Goal: Complete application form: Complete application form

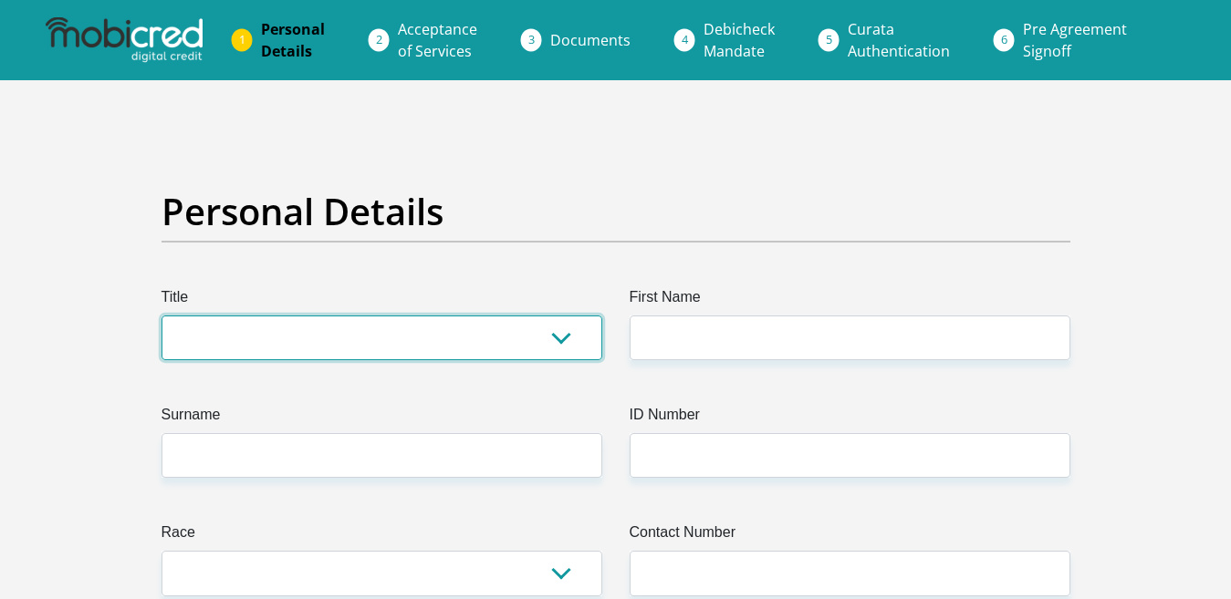
click at [558, 335] on select "Mr Ms Mrs Dr Other" at bounding box center [382, 338] width 441 height 45
select select "Mrs"
click at [162, 316] on select "Mr Ms Mrs Dr Other" at bounding box center [382, 338] width 441 height 45
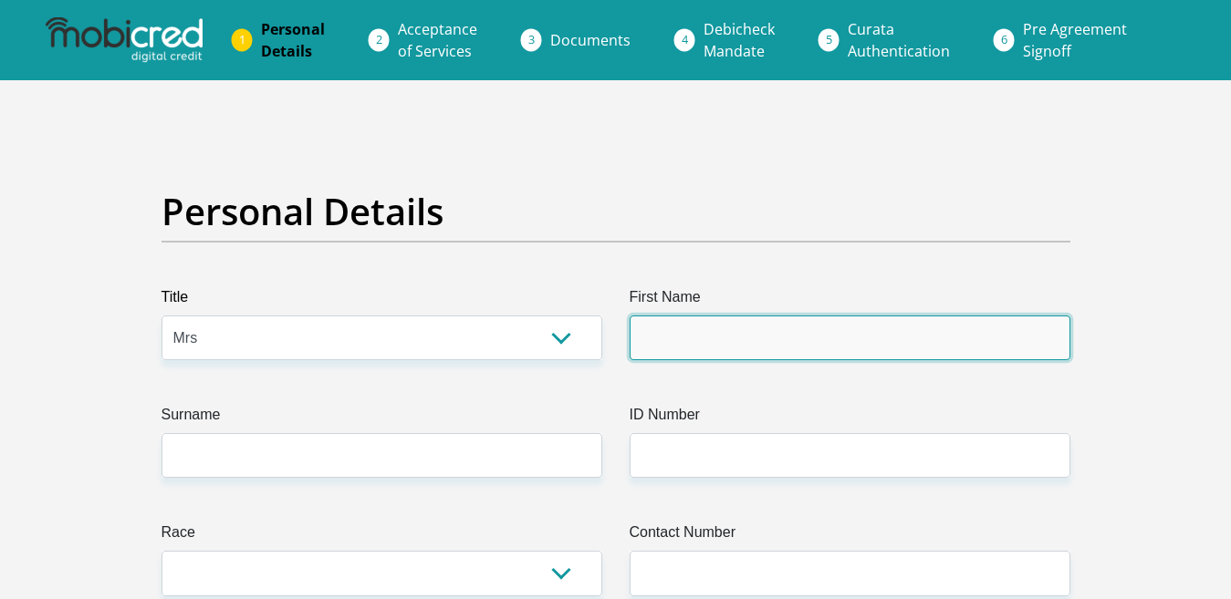
click at [652, 331] on input "First Name" at bounding box center [850, 338] width 441 height 45
type input "Muriel"
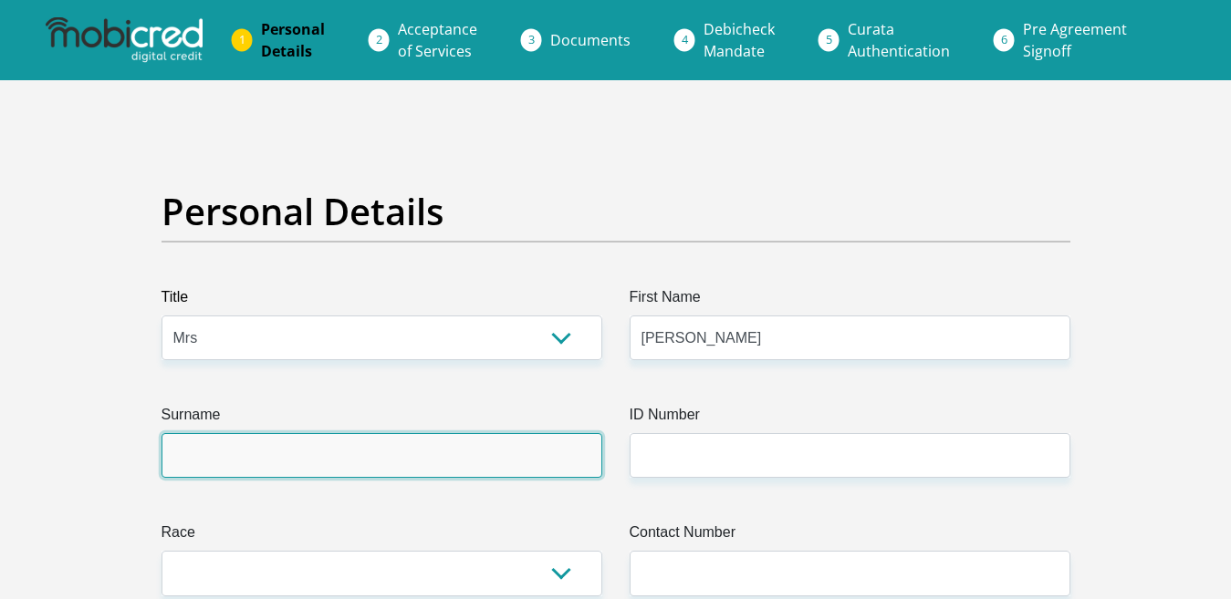
type input "Minnie"
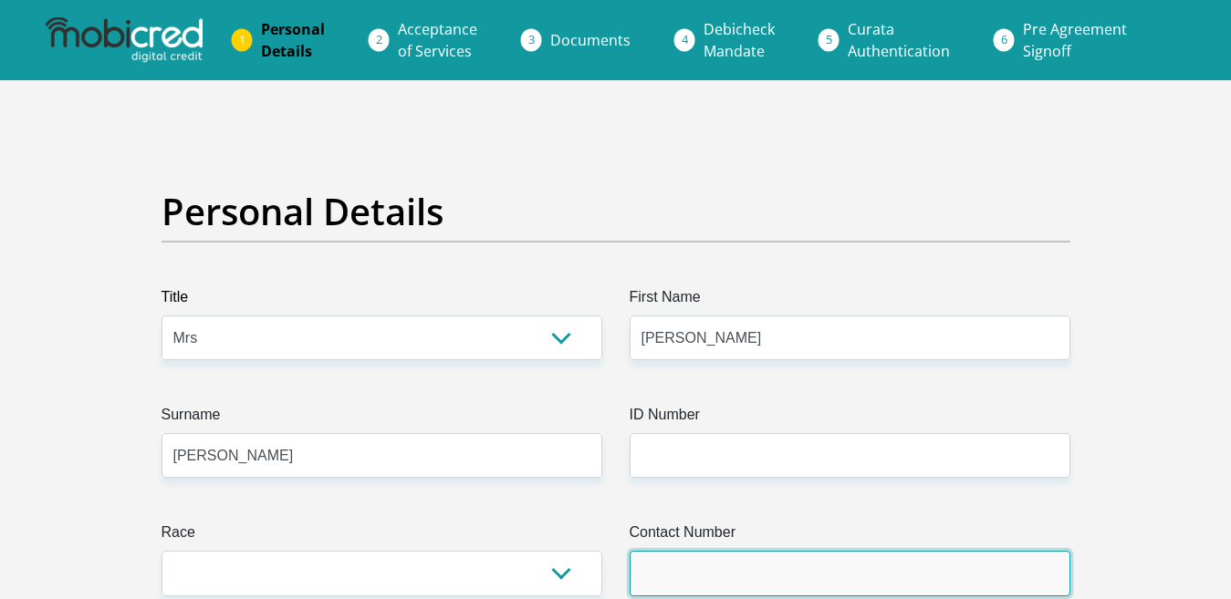
type input "0717822960"
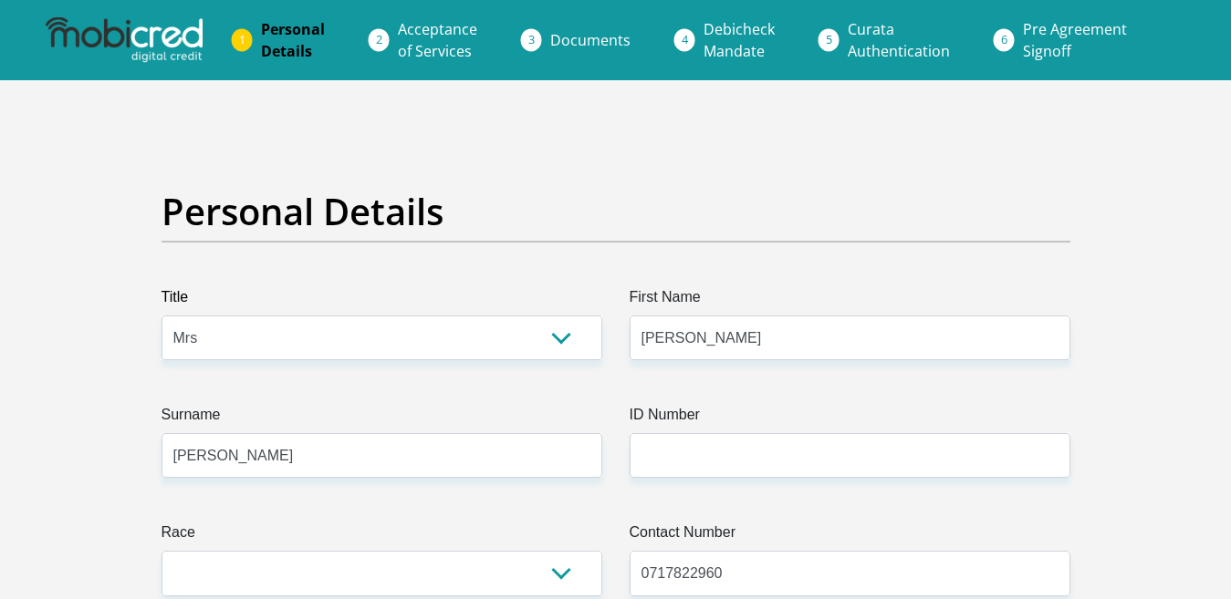
select select "ZAF"
type input "Erf Street Municipality"
type input "Komatipoort"
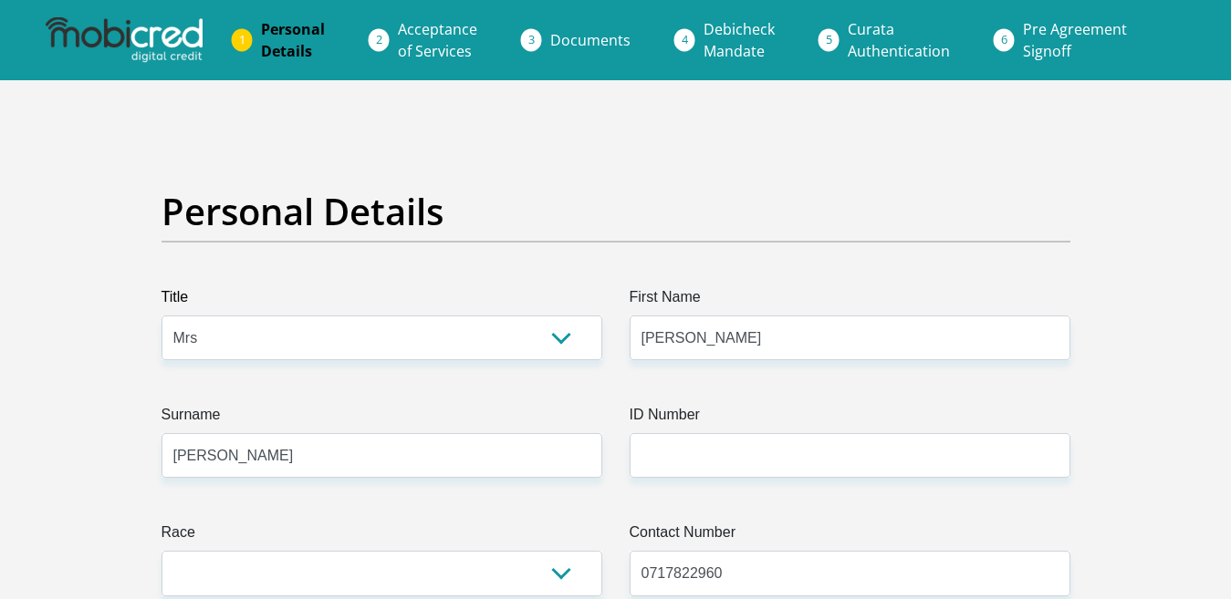
type input "1340"
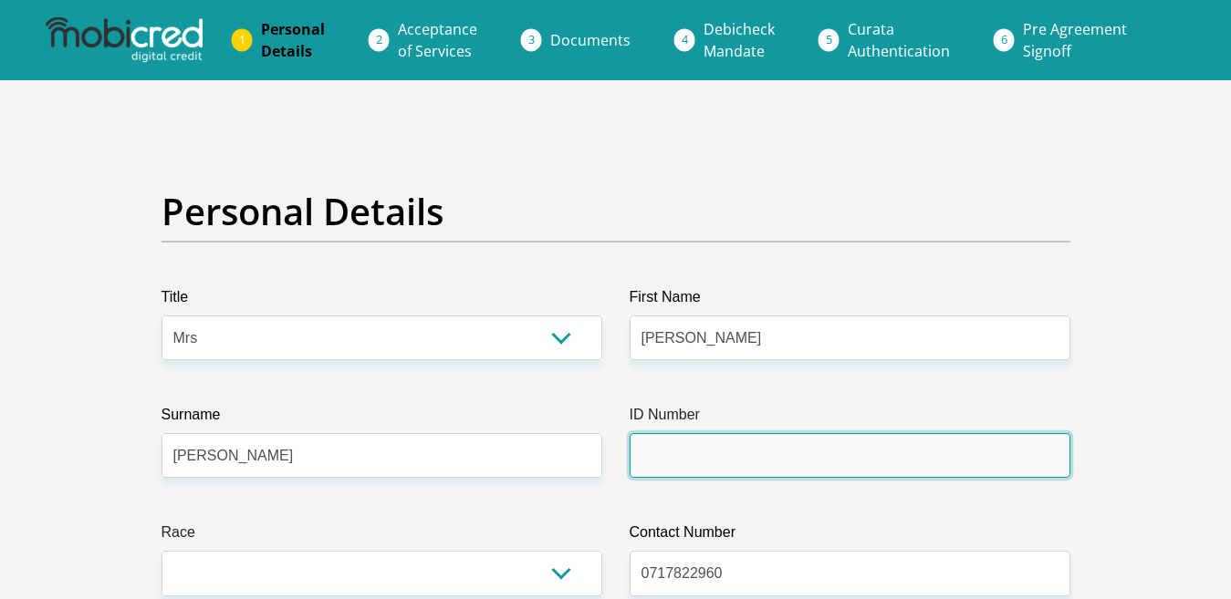
click at [655, 457] on input "ID Number" at bounding box center [850, 455] width 441 height 45
type input "7212110368085"
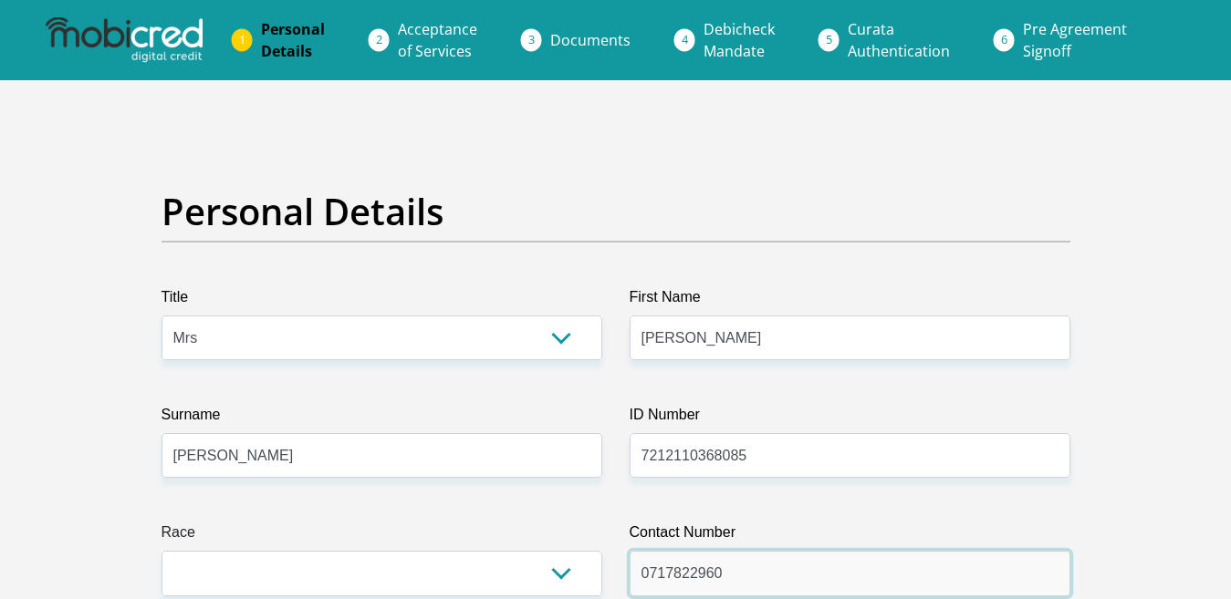
click at [738, 570] on input "0717822960" at bounding box center [850, 573] width 441 height 45
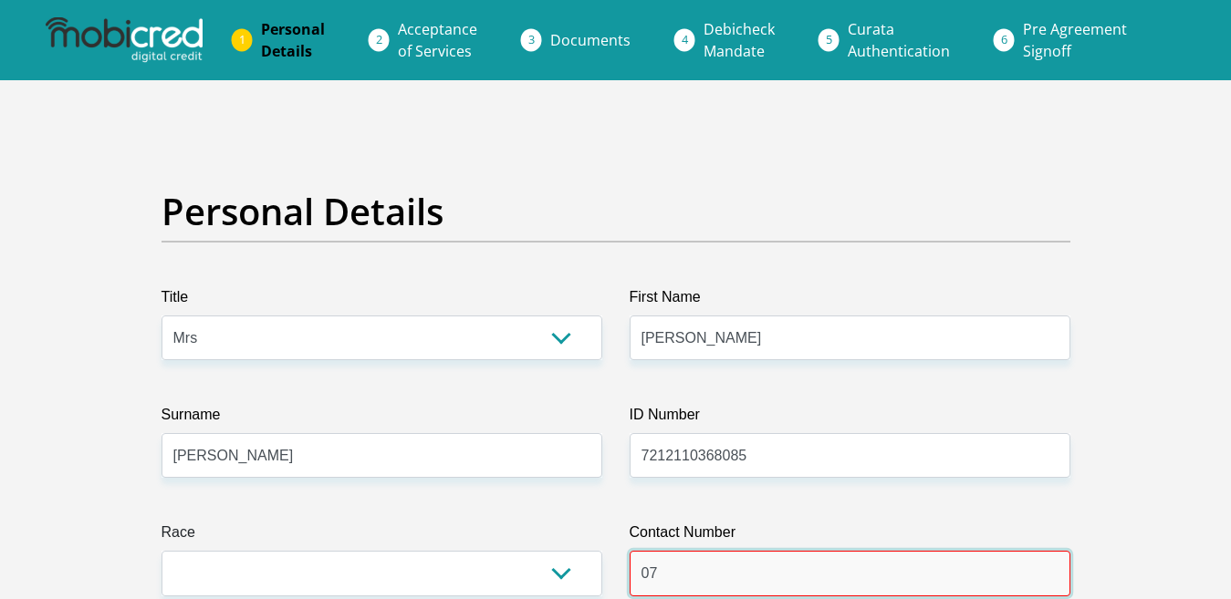
type input "0736671377"
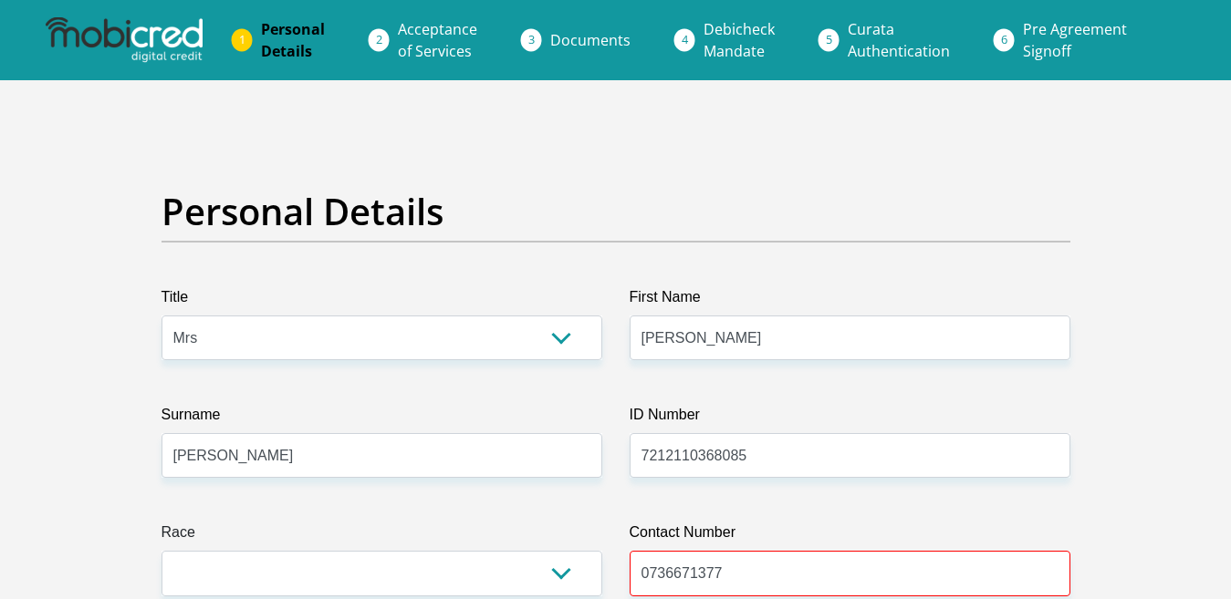
type input "15 B"
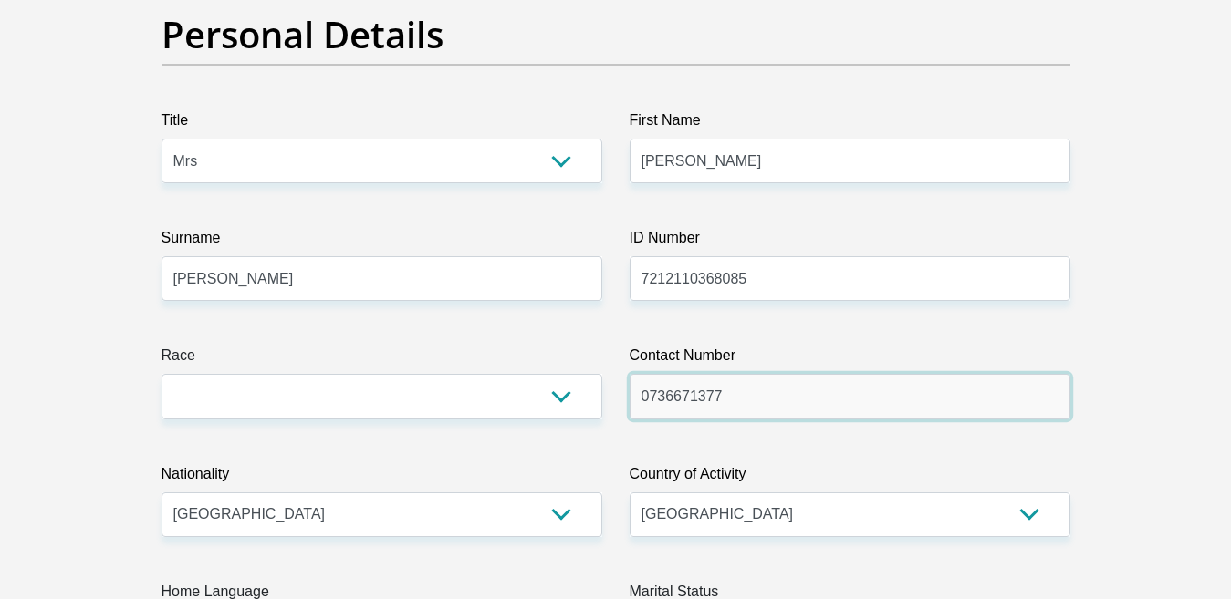
scroll to position [182, 0]
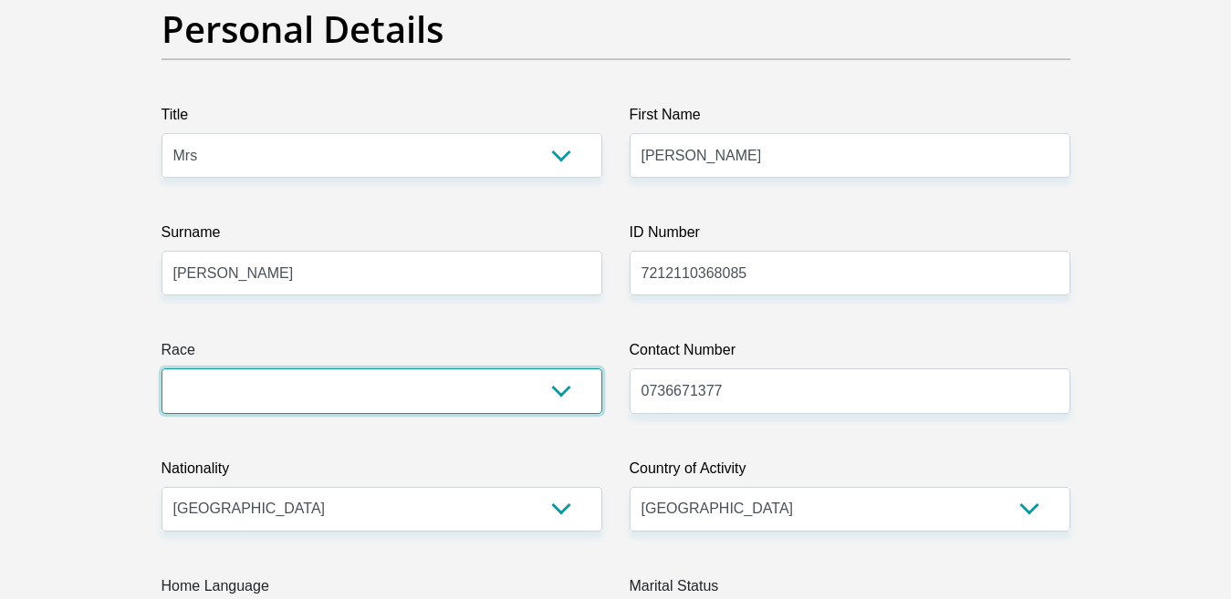
click at [562, 388] on select "Black Coloured Indian White Other" at bounding box center [382, 391] width 441 height 45
select select "4"
click at [162, 369] on select "Black Coloured Indian White Other" at bounding box center [382, 391] width 441 height 45
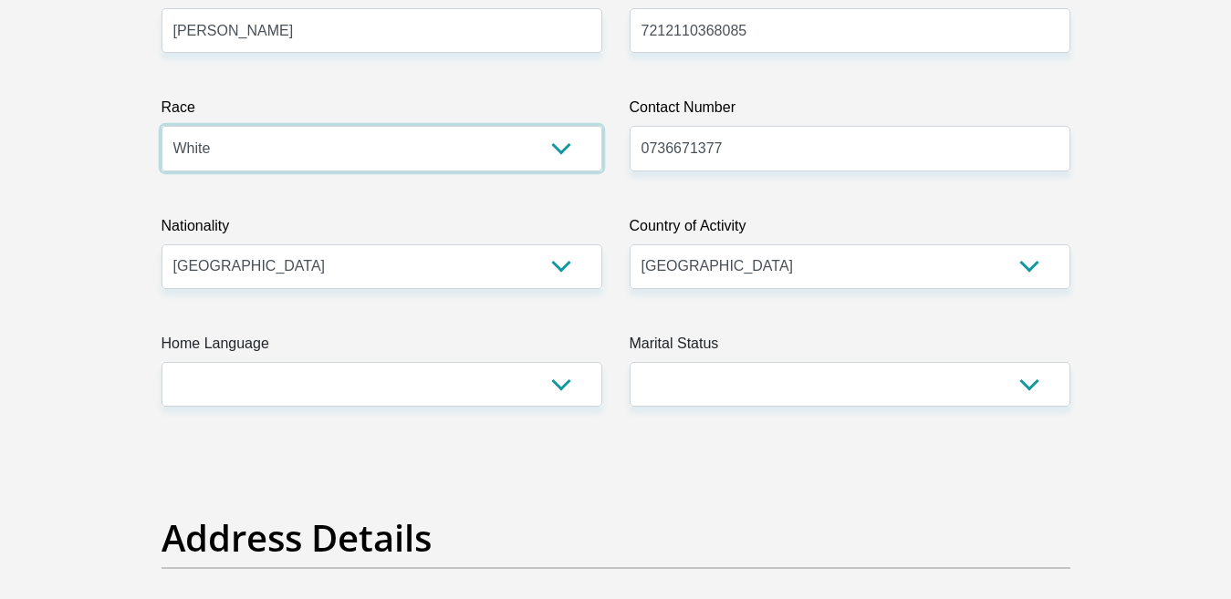
scroll to position [456, 0]
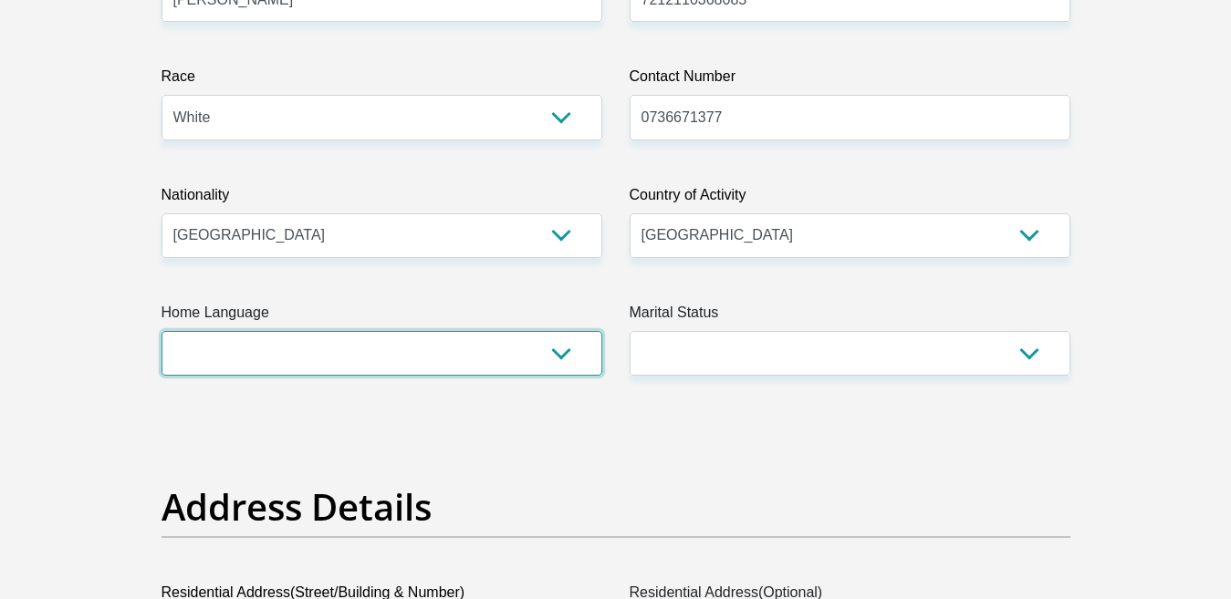
click at [562, 360] on select "Afrikaans English Sepedi South Ndebele Southern Sotho Swati Tsonga Tswana Venda…" at bounding box center [382, 353] width 441 height 45
select select "afr"
click at [162, 331] on select "Afrikaans English Sepedi South Ndebele Southern Sotho Swati Tsonga Tswana Venda…" at bounding box center [382, 353] width 441 height 45
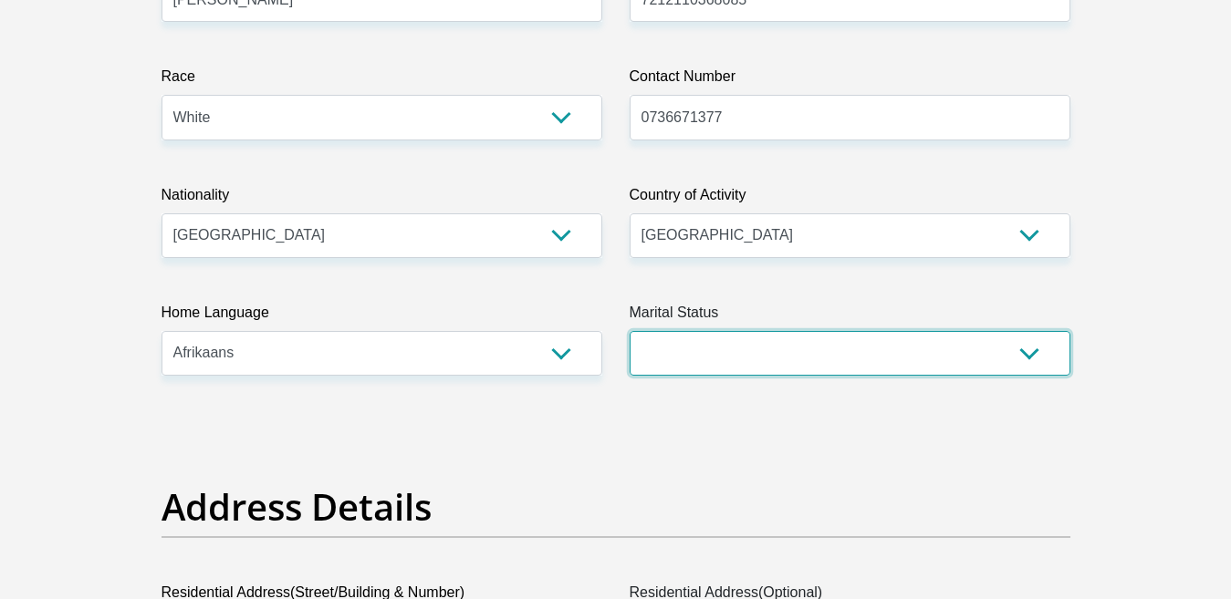
click at [1026, 353] on select "Married ANC Single Divorced Widowed Married COP or Customary Law" at bounding box center [850, 353] width 441 height 45
select select "4"
click at [630, 331] on select "Married ANC Single Divorced Widowed Married COP or Customary Law" at bounding box center [850, 353] width 441 height 45
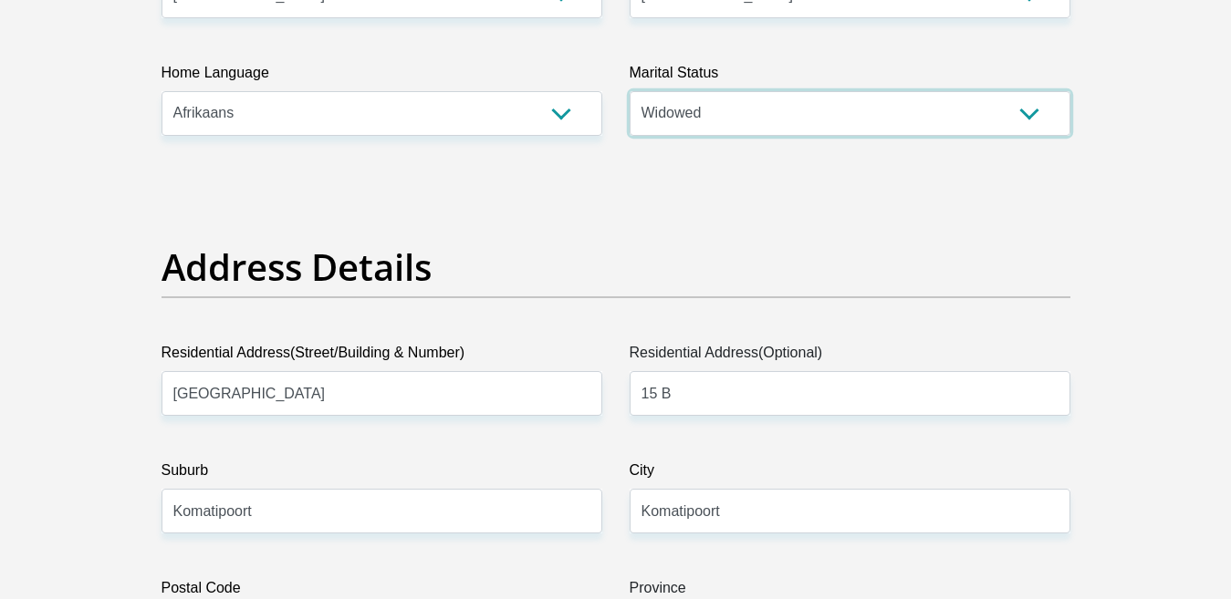
scroll to position [730, 0]
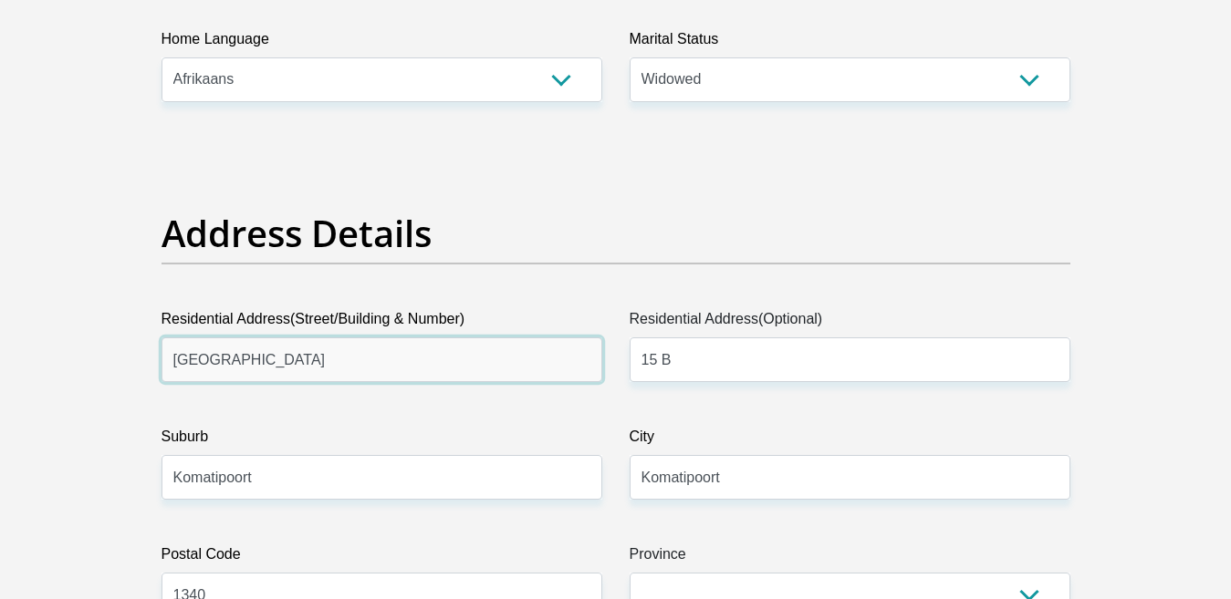
click at [370, 362] on input "Erf Street Municipality" at bounding box center [382, 360] width 441 height 45
type input "E"
type input "1"
type input "Oribistreet 15"
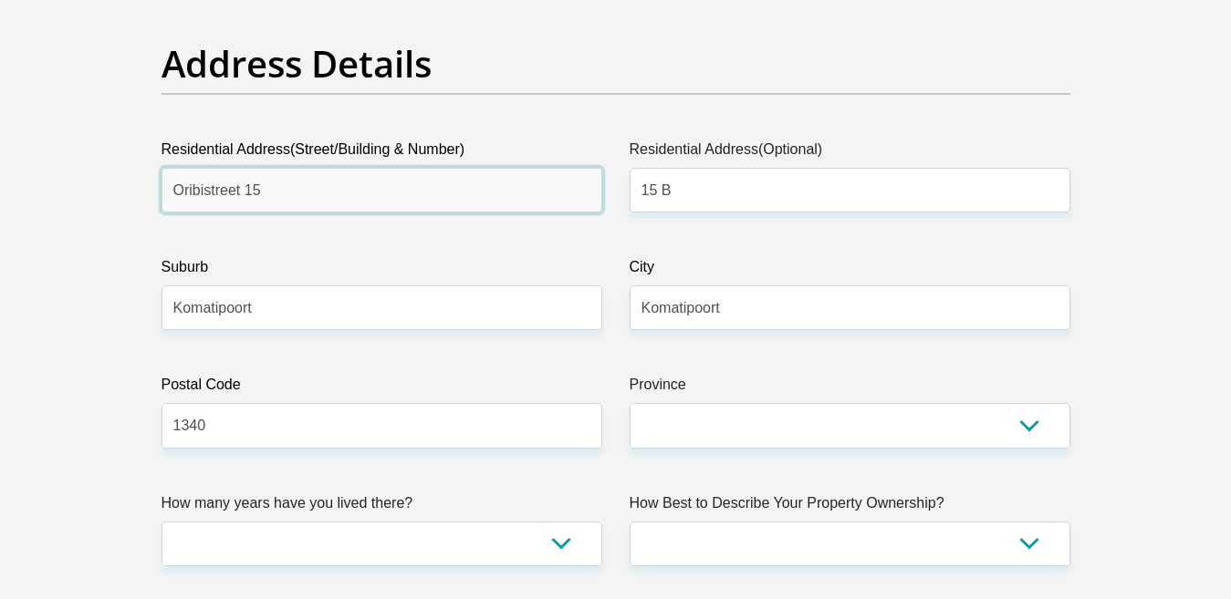
scroll to position [912, 0]
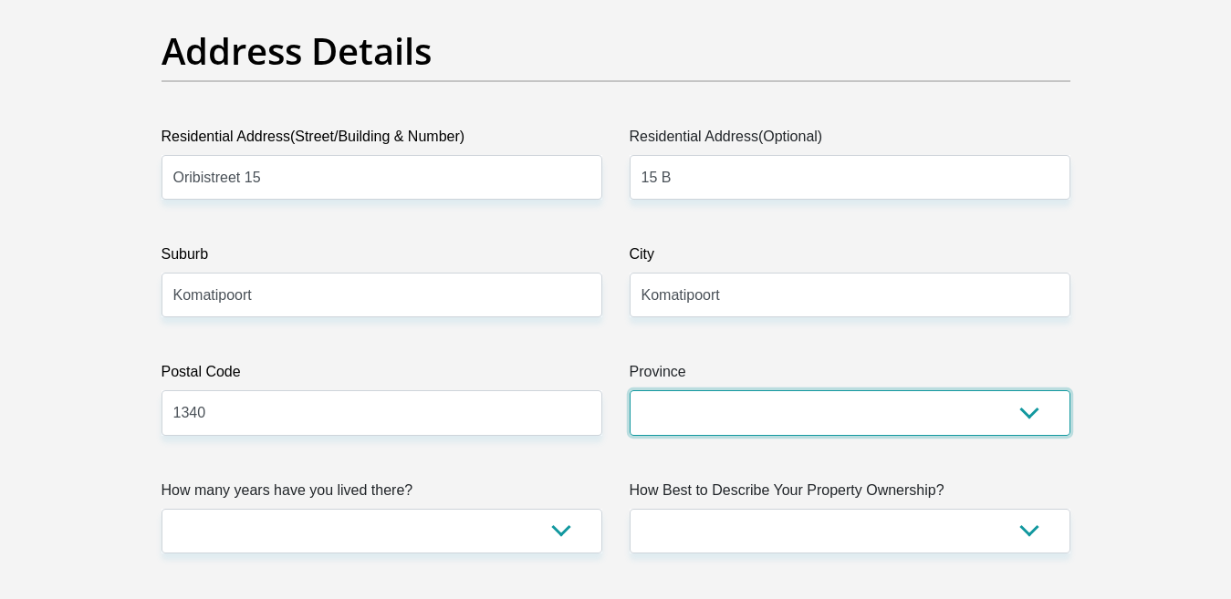
click at [1030, 415] on select "Eastern Cape Free State Gauteng KwaZulu-Natal Limpopo Mpumalanga Northern Cape …" at bounding box center [850, 413] width 441 height 45
select select "Mpumalanga"
click at [630, 391] on select "Eastern Cape Free State Gauteng KwaZulu-Natal Limpopo Mpumalanga Northern Cape …" at bounding box center [850, 413] width 441 height 45
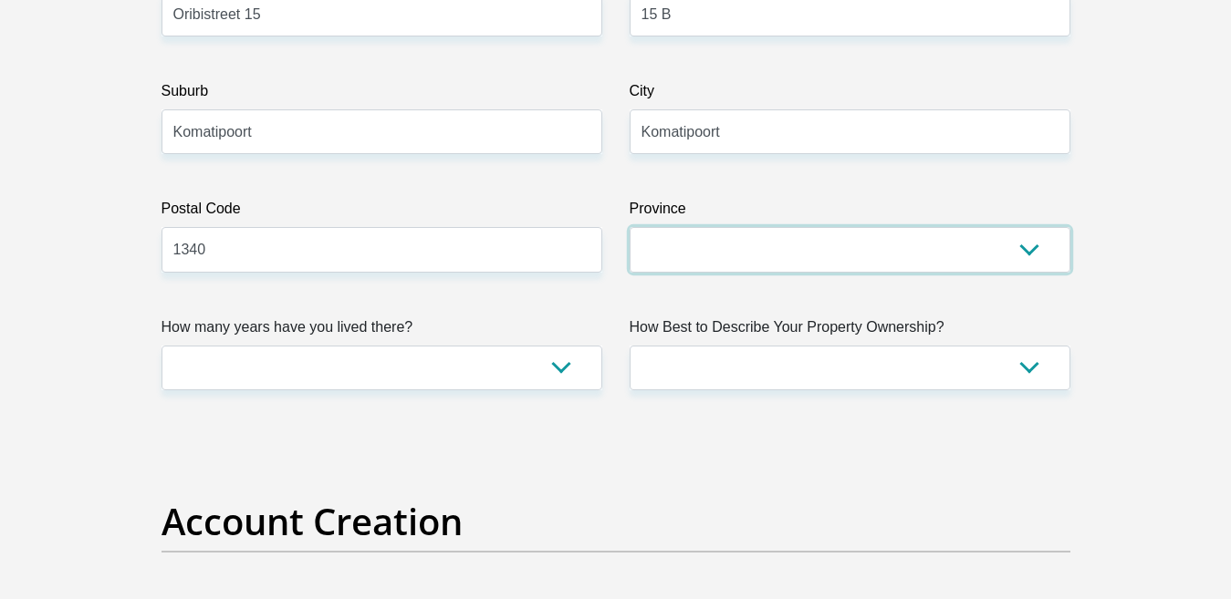
scroll to position [1095, 0]
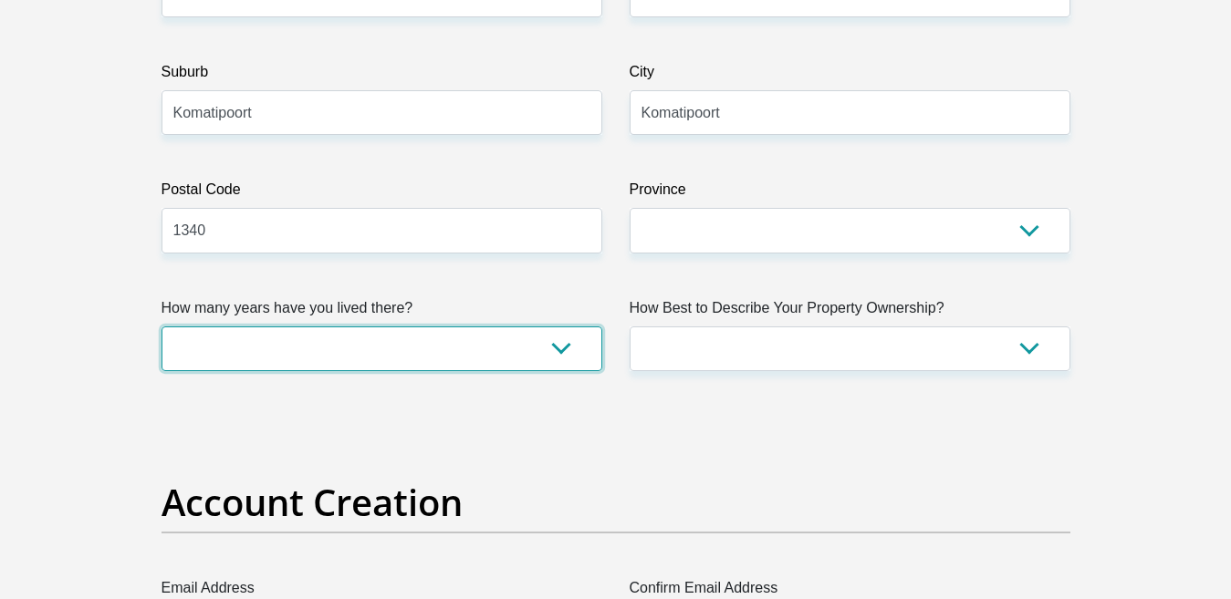
click at [560, 342] on select "less than 1 year 1-3 years 3-5 years 5+ years" at bounding box center [382, 349] width 441 height 45
select select "5"
click at [162, 327] on select "less than 1 year 1-3 years 3-5 years 5+ years" at bounding box center [382, 349] width 441 height 45
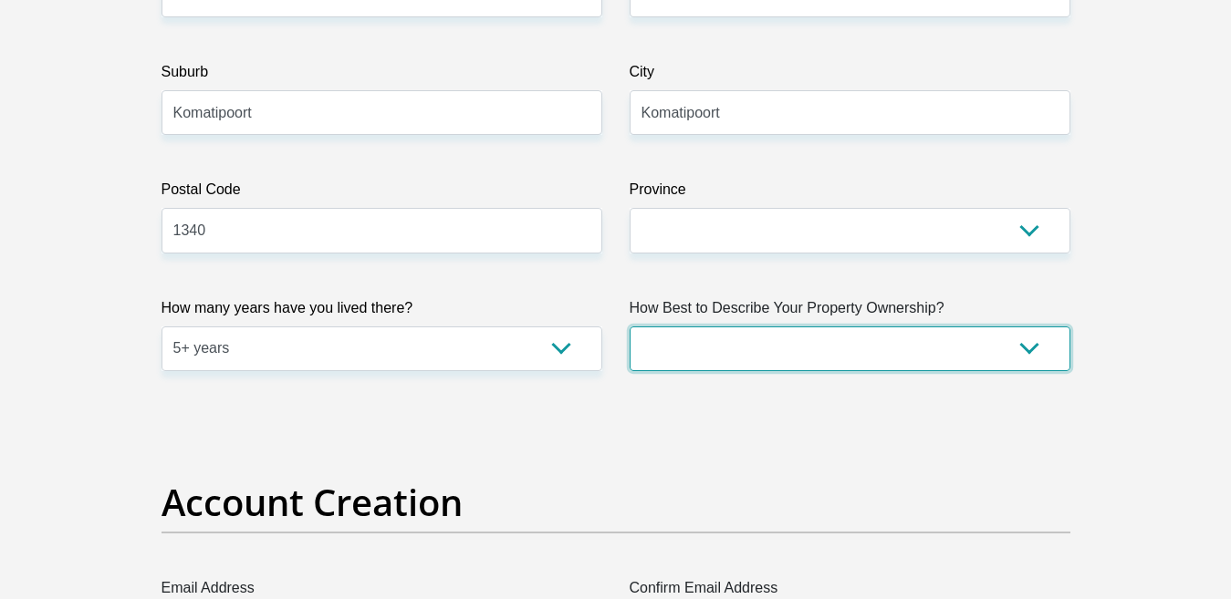
click at [1037, 345] on select "Owned Rented Family Owned Company Dwelling" at bounding box center [850, 349] width 441 height 45
select select "Owned"
click at [630, 327] on select "Owned Rented Family Owned Company Dwelling" at bounding box center [850, 349] width 441 height 45
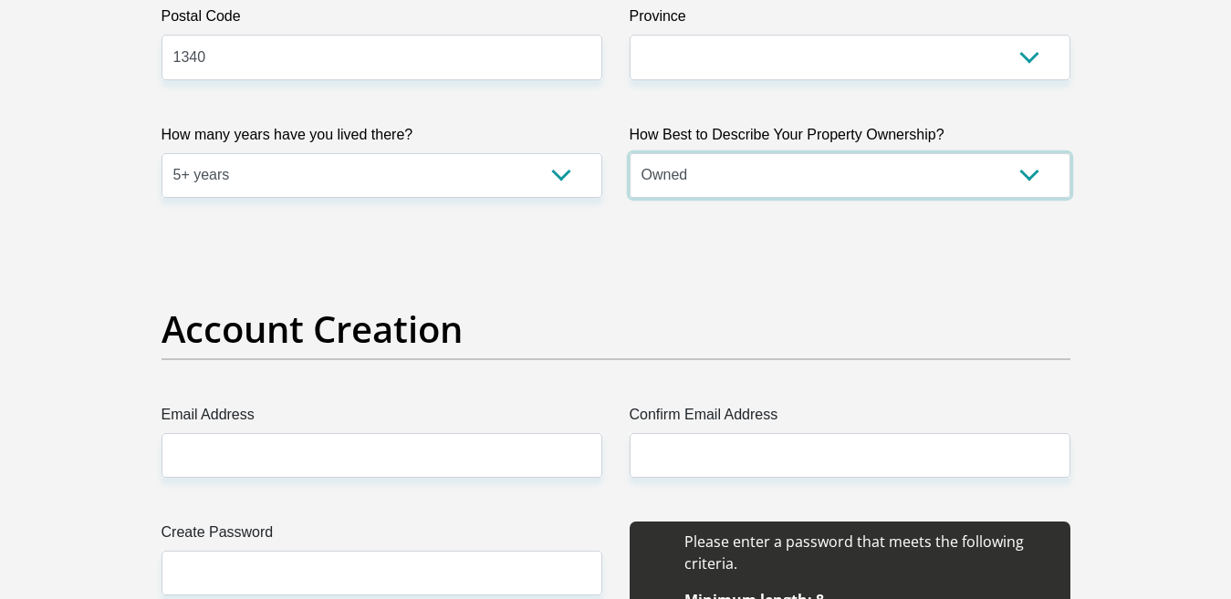
scroll to position [1277, 0]
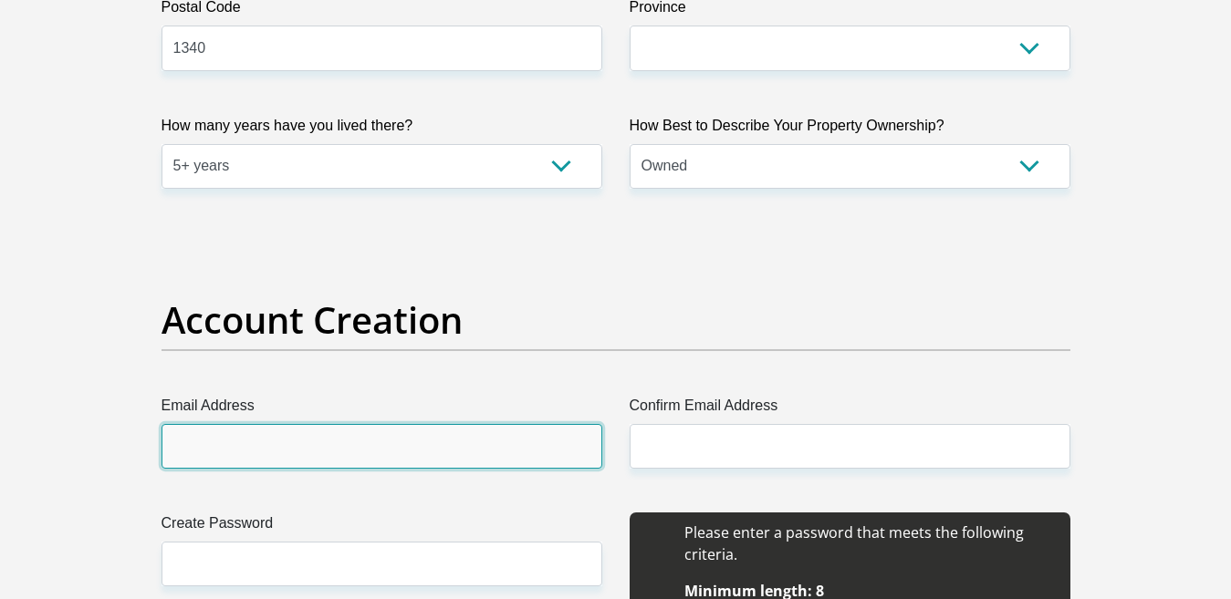
click at [178, 452] on input "Email Address" at bounding box center [382, 446] width 441 height 45
type input "minniwmickey@gmail.com"
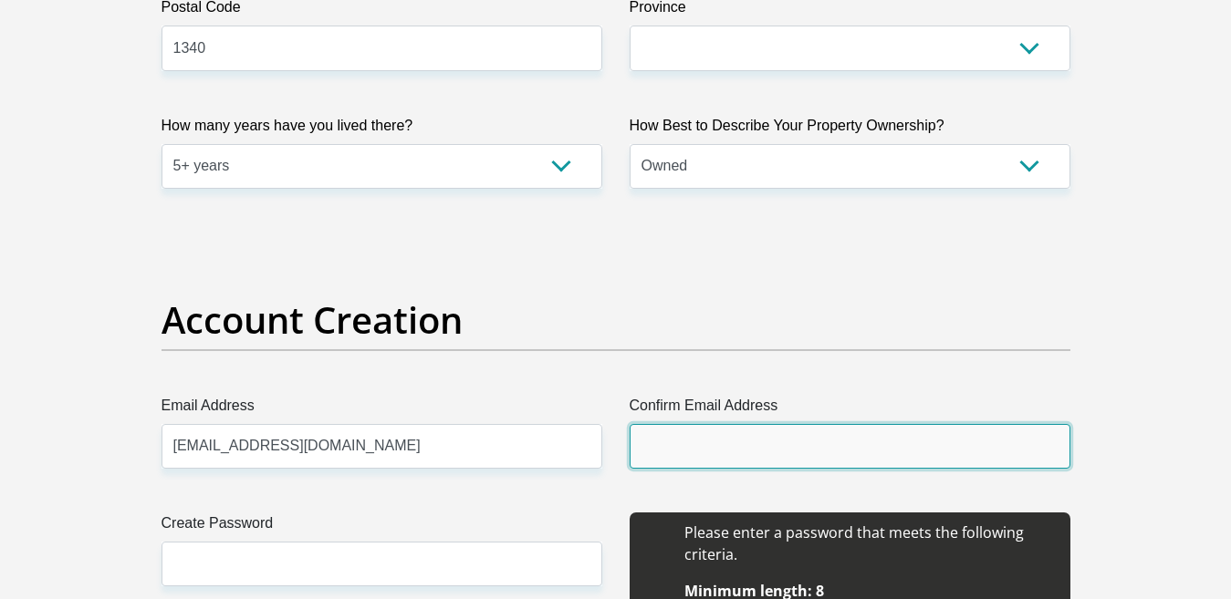
type input "minniwmickey@gmail.com"
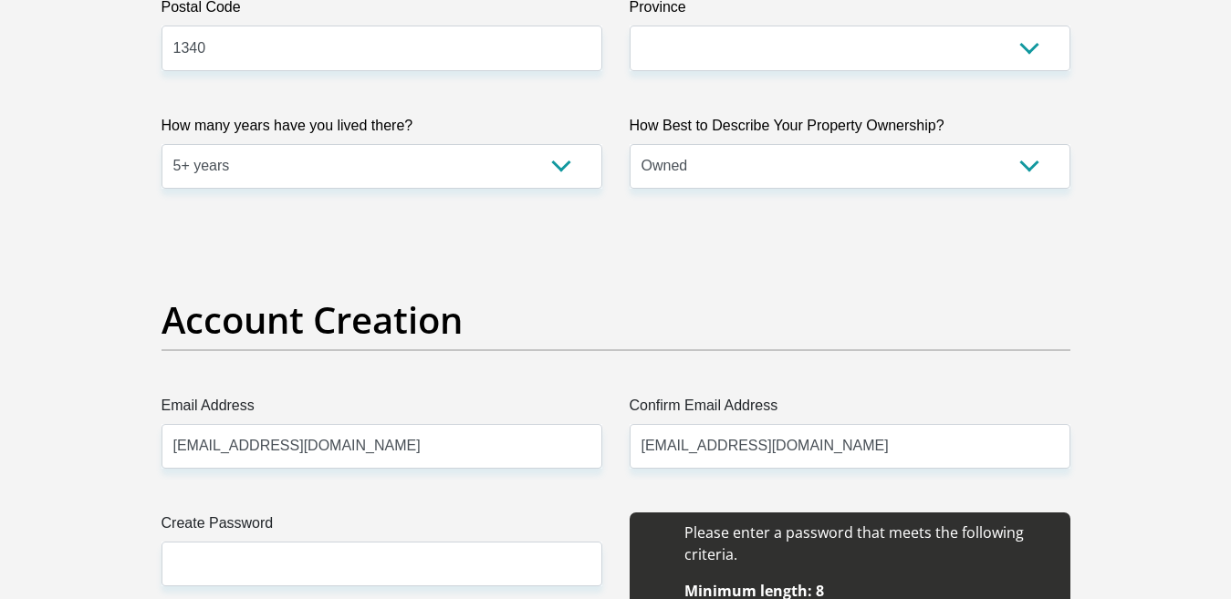
type input "Mickey"
type input "Minnie"
type input "0736671377"
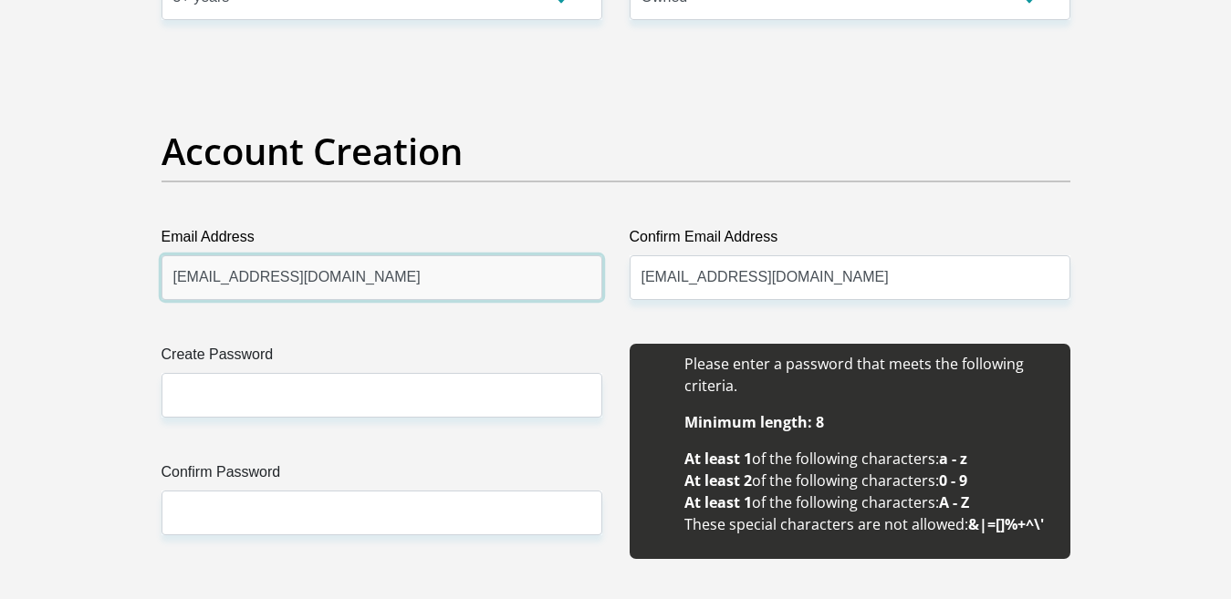
scroll to position [1460, 0]
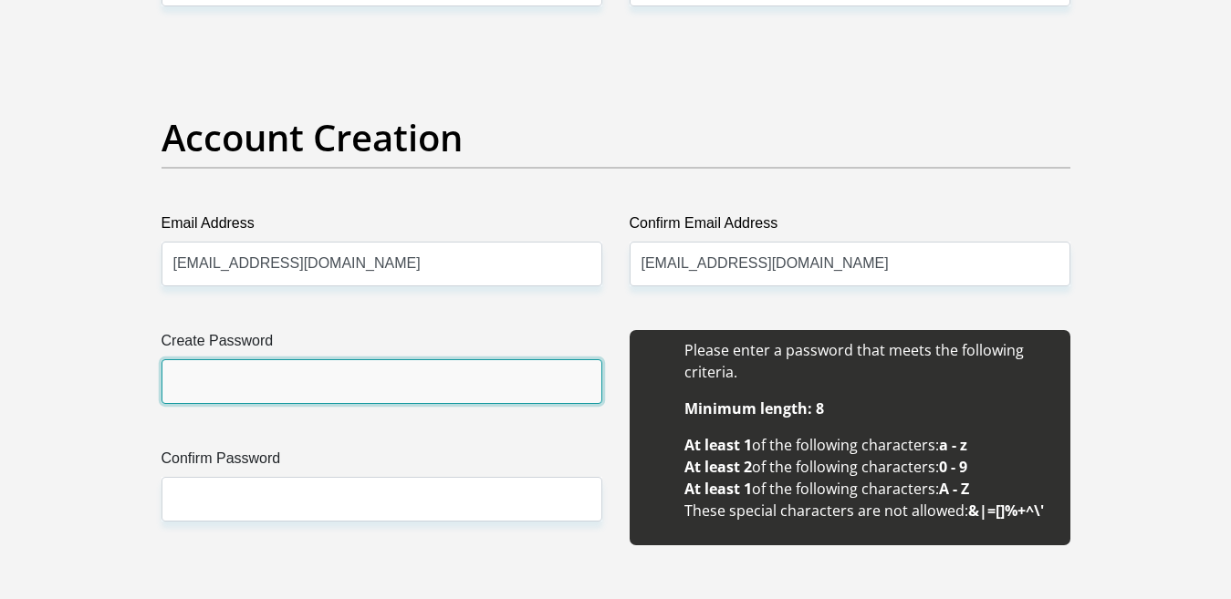
click at [195, 386] on input "Create Password" at bounding box center [382, 382] width 441 height 45
type input "Mickeyminnie1972"
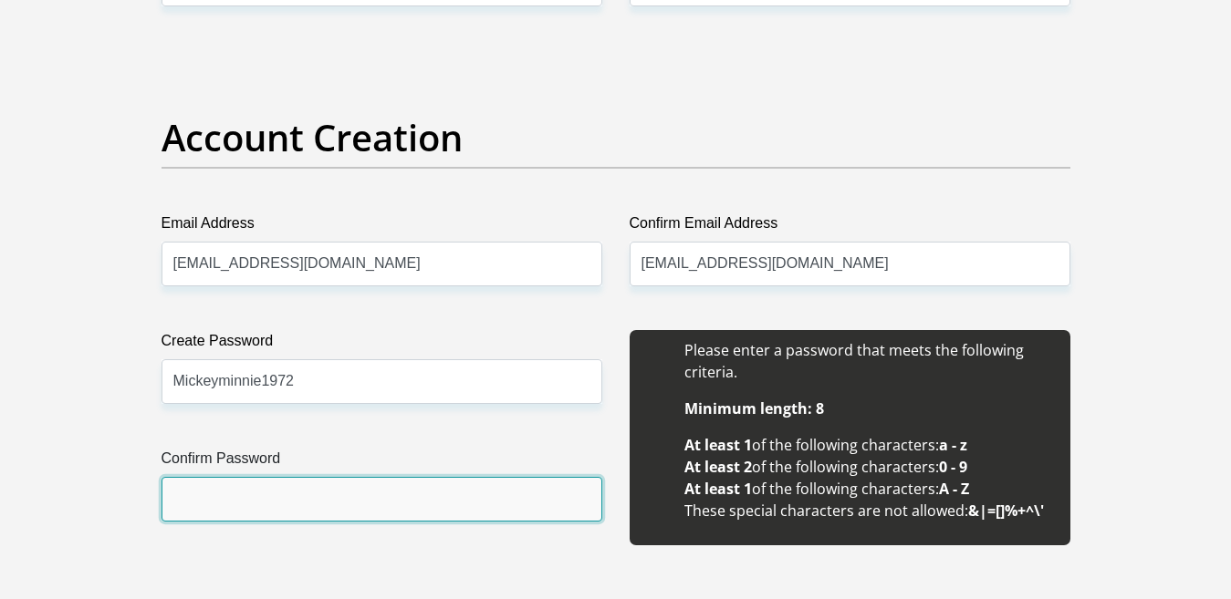
click at [178, 505] on input "Confirm Password" at bounding box center [382, 499] width 441 height 45
type input "Mickeyminnie1972"
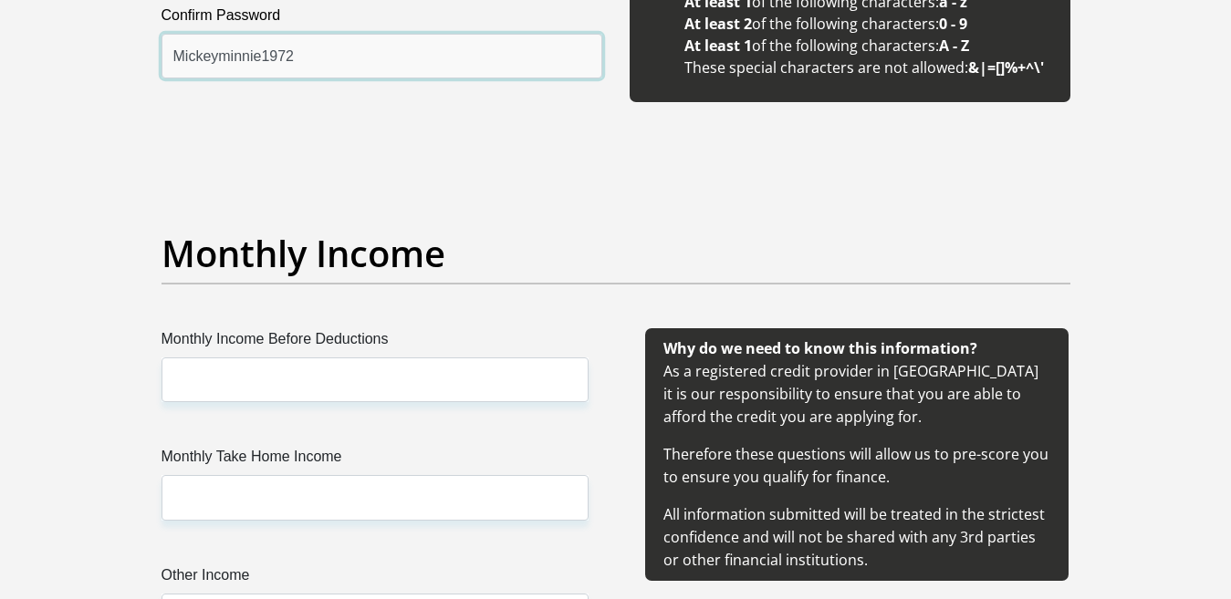
scroll to position [1916, 0]
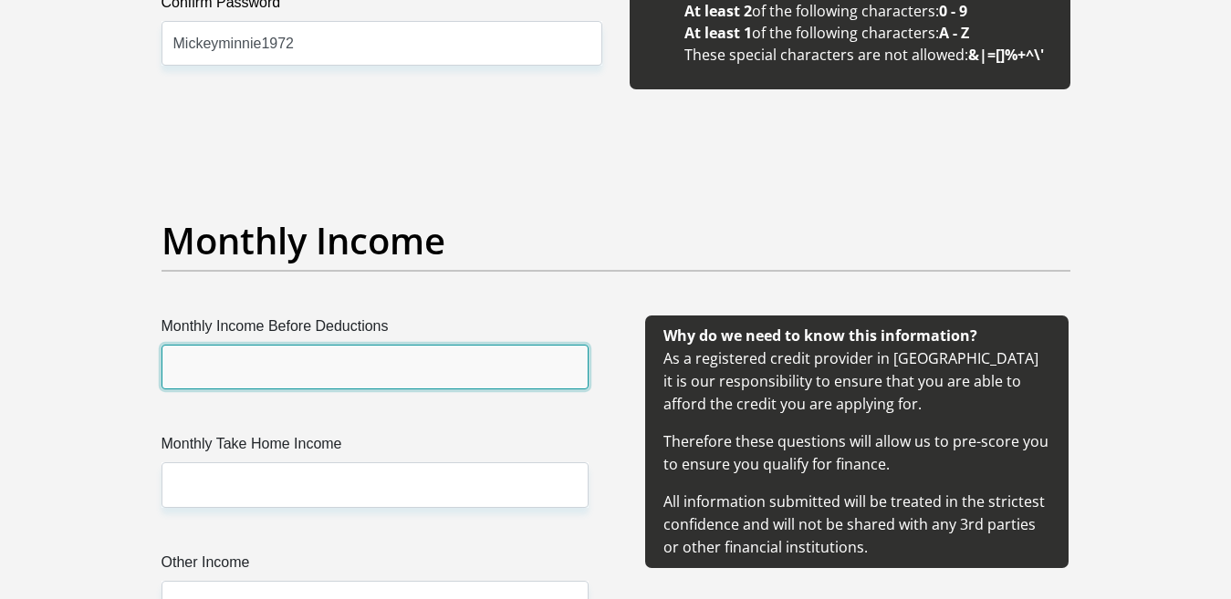
click at [203, 370] on input "Monthly Income Before Deductions" at bounding box center [375, 367] width 427 height 45
type input "15134"
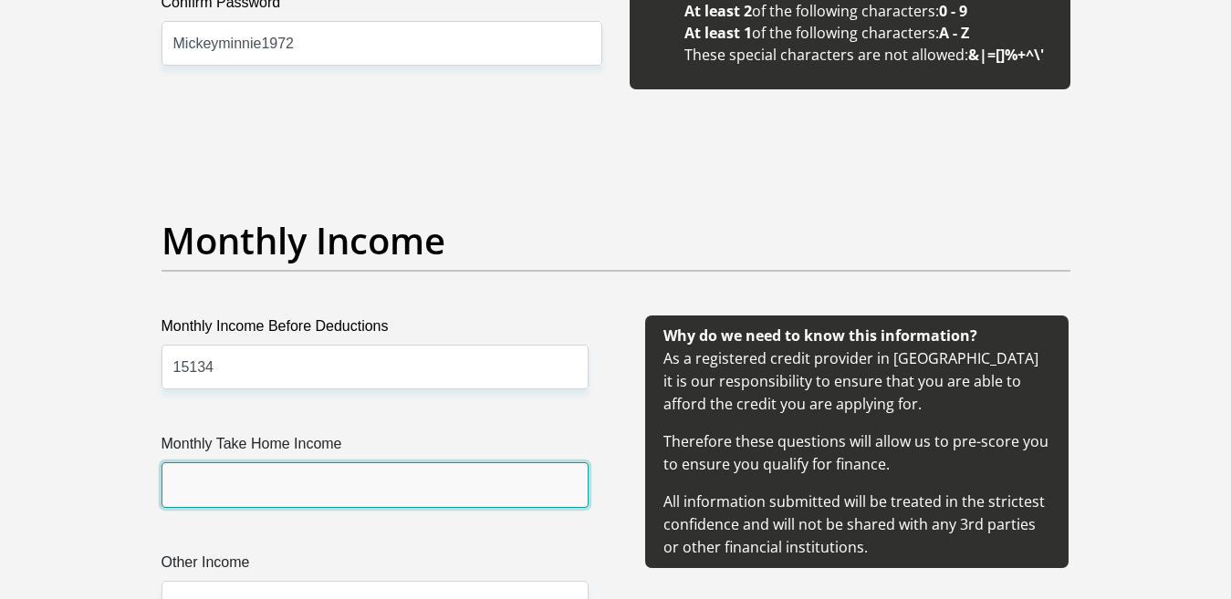
click at [199, 480] on input "Monthly Take Home Income" at bounding box center [375, 485] width 427 height 45
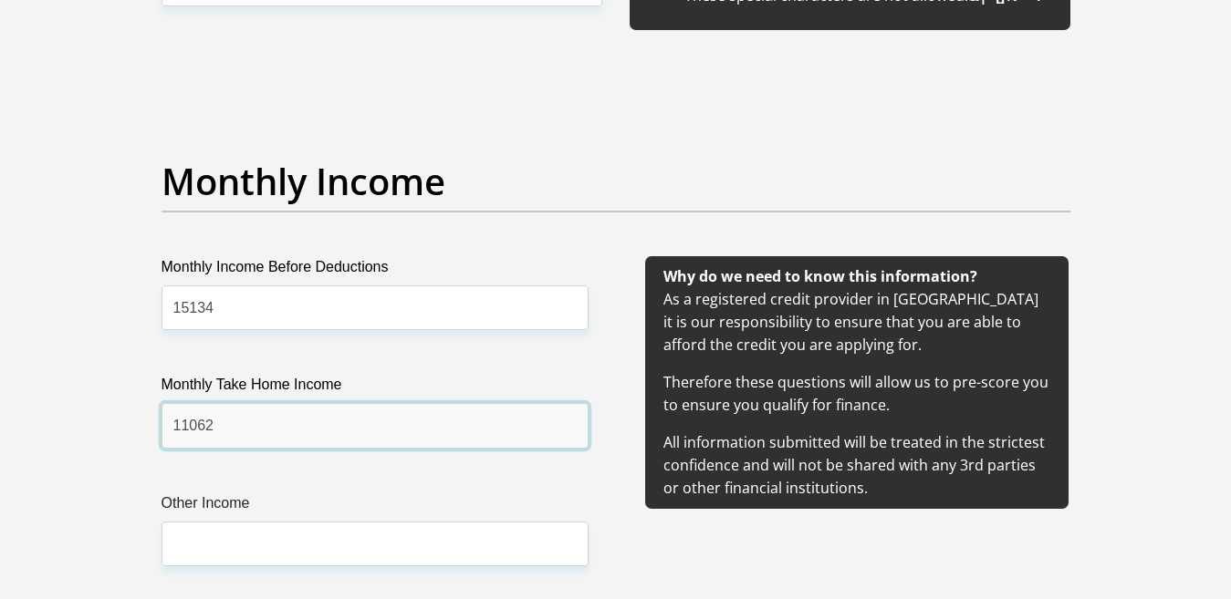
scroll to position [2007, 0]
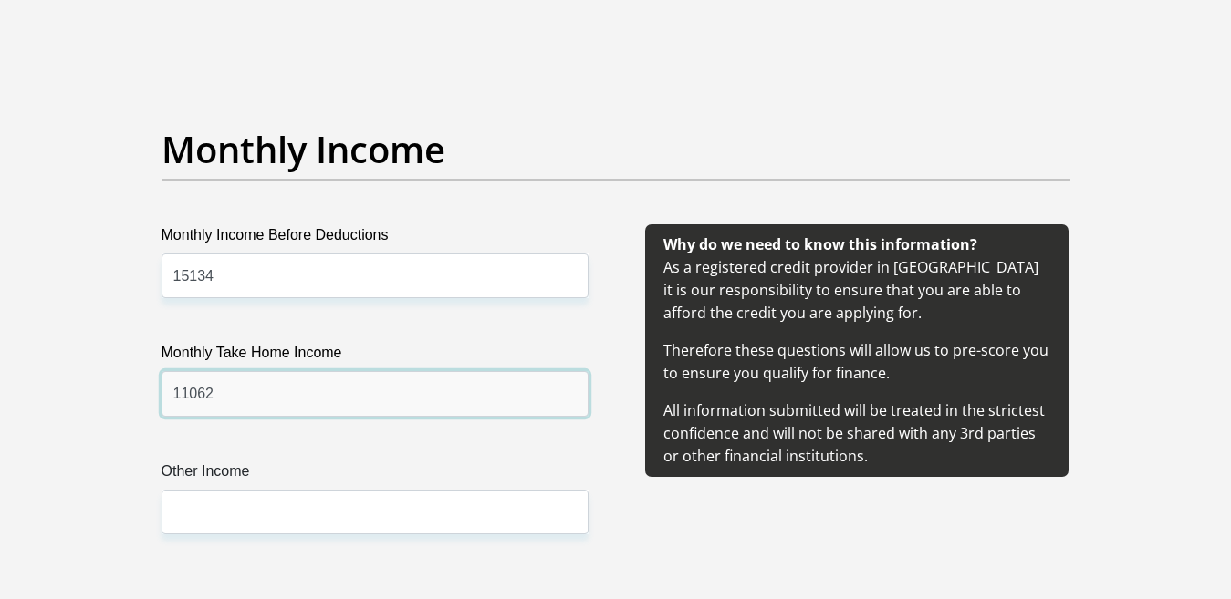
type input "11062"
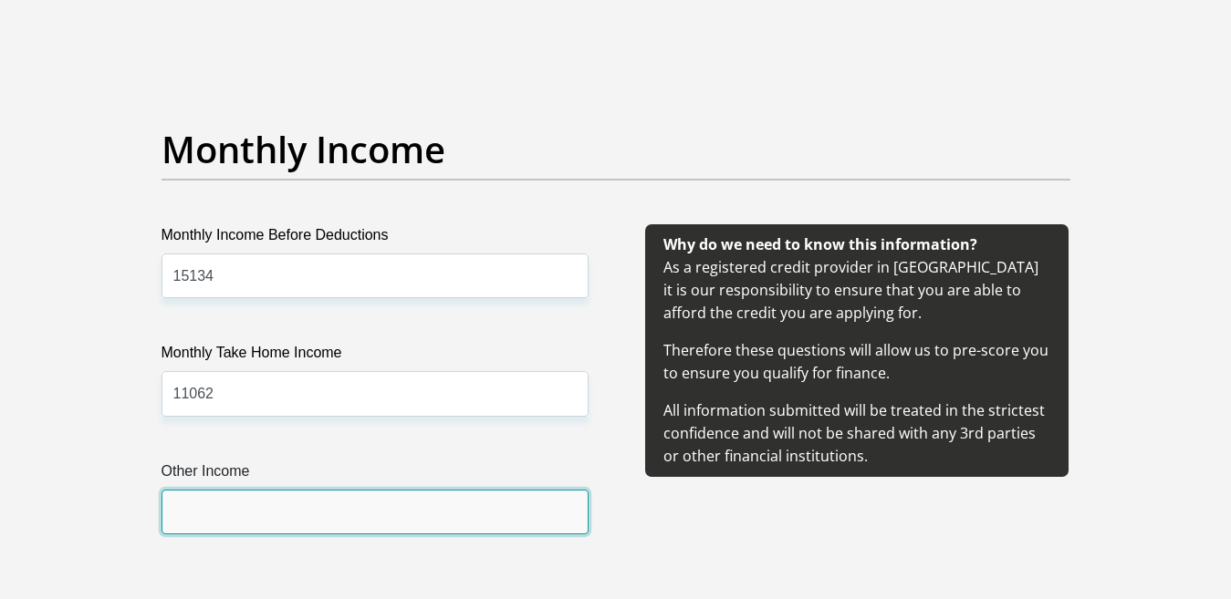
click at [188, 516] on input "Other Income" at bounding box center [375, 512] width 427 height 45
type input "8000"
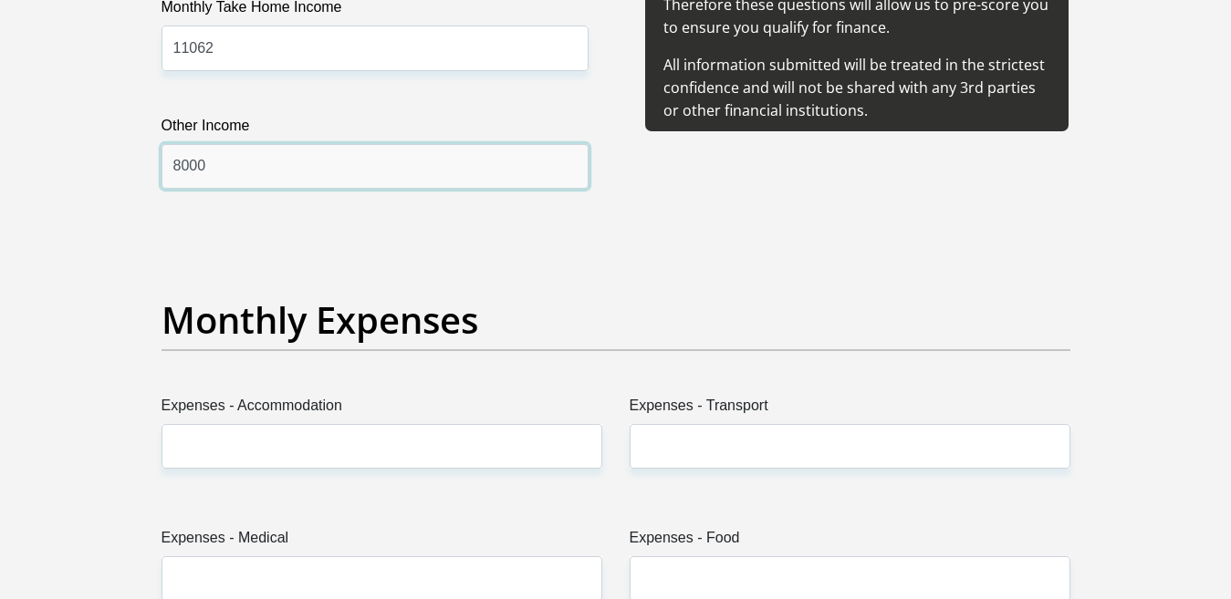
scroll to position [2372, 0]
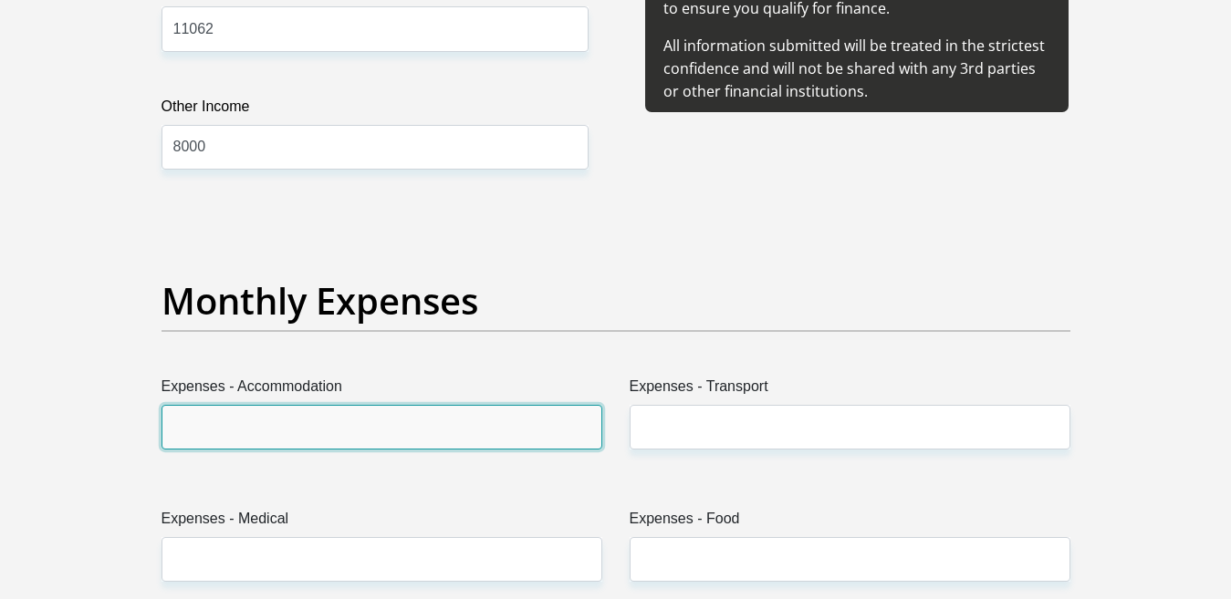
click at [207, 434] on input "Expenses - Accommodation" at bounding box center [382, 427] width 441 height 45
type input "0"
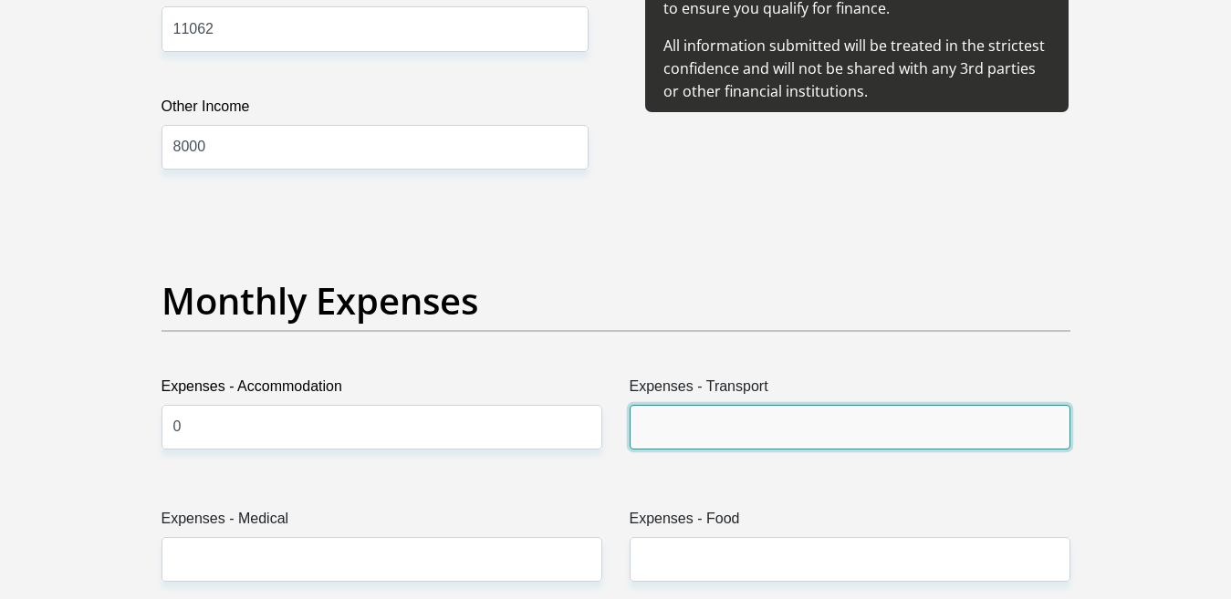
click at [652, 427] on input "Expenses - Transport" at bounding box center [850, 427] width 441 height 45
type input "100"
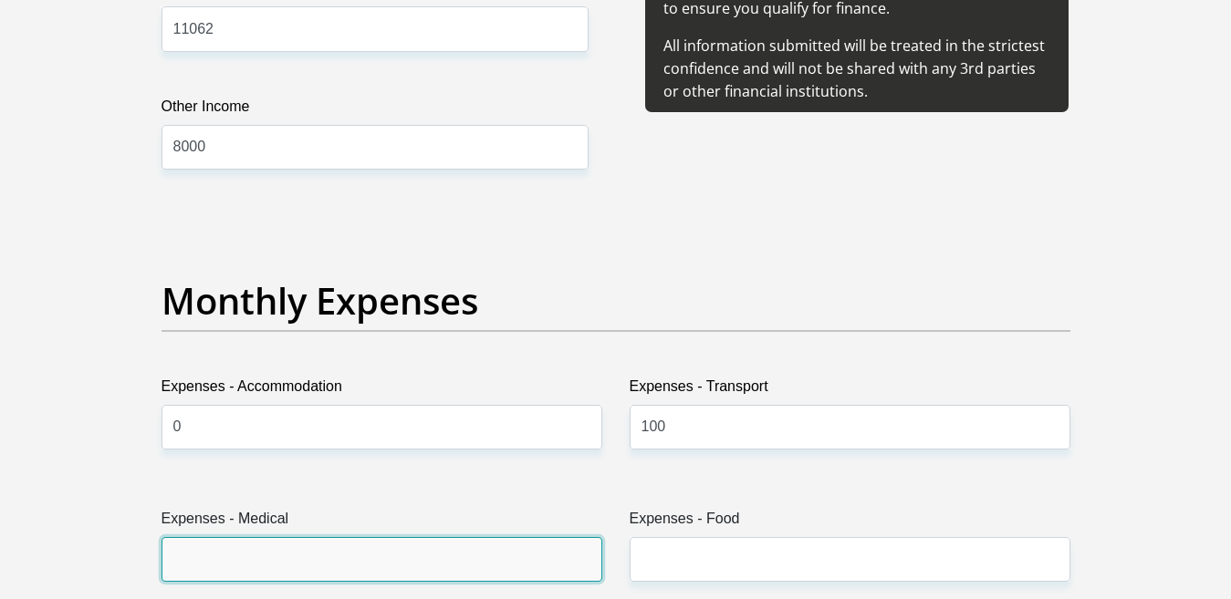
click at [213, 561] on input "Expenses - Medical" at bounding box center [382, 559] width 441 height 45
type input "100"
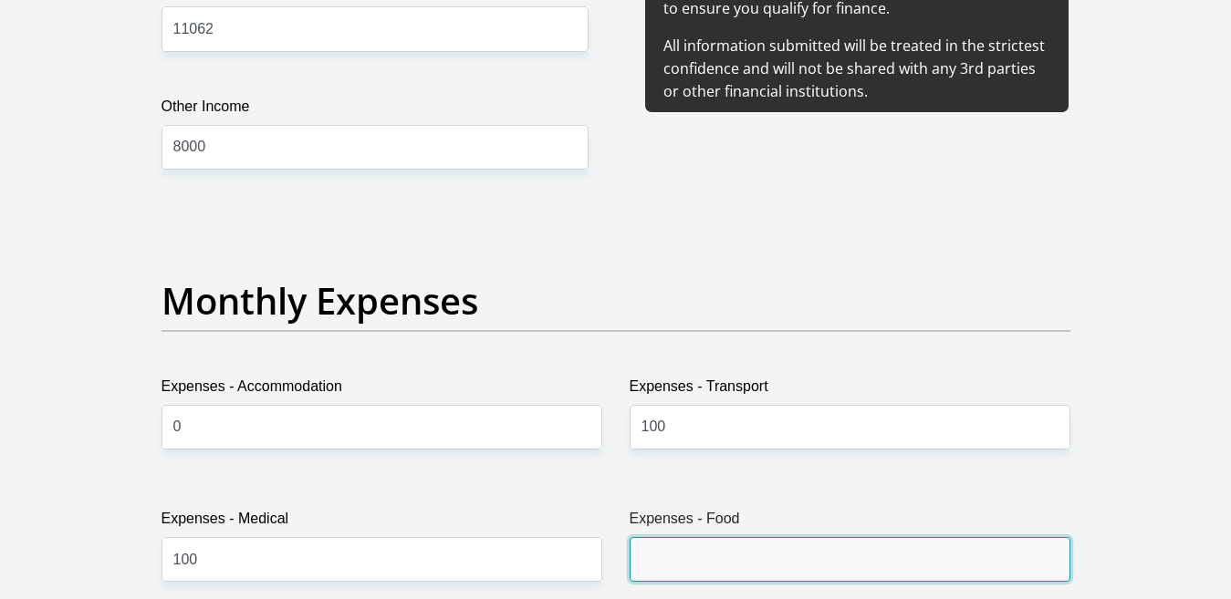
click at [657, 555] on input "Expenses - Food" at bounding box center [850, 559] width 441 height 45
type input "1500"
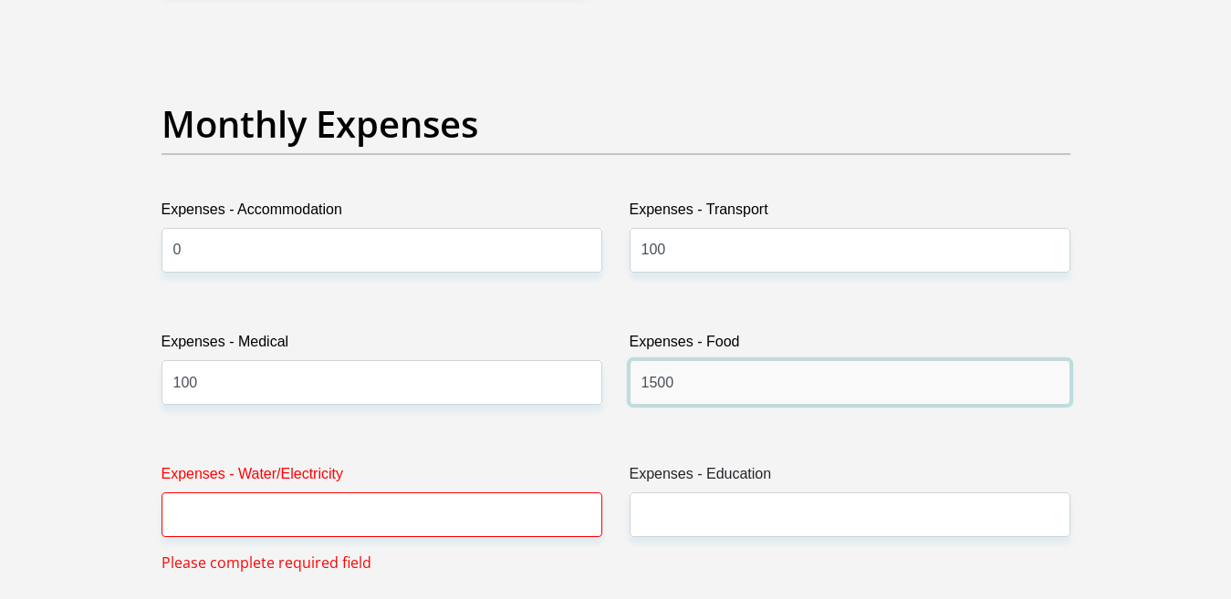
scroll to position [2555, 0]
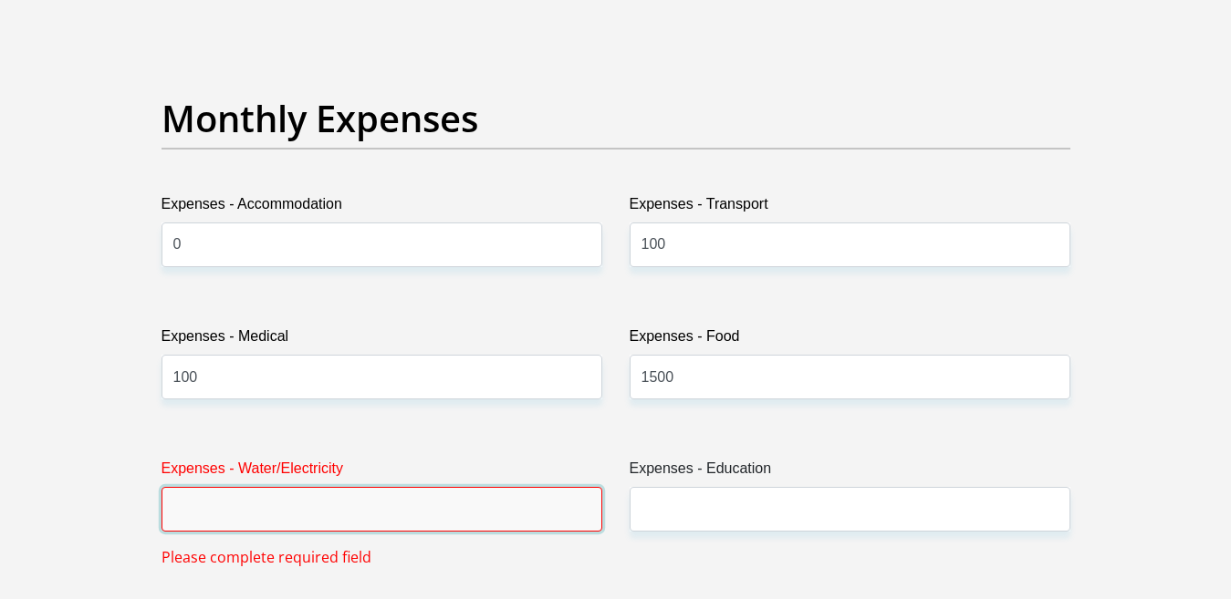
click at [203, 505] on input "Expenses - Water/Electricity" at bounding box center [382, 509] width 441 height 45
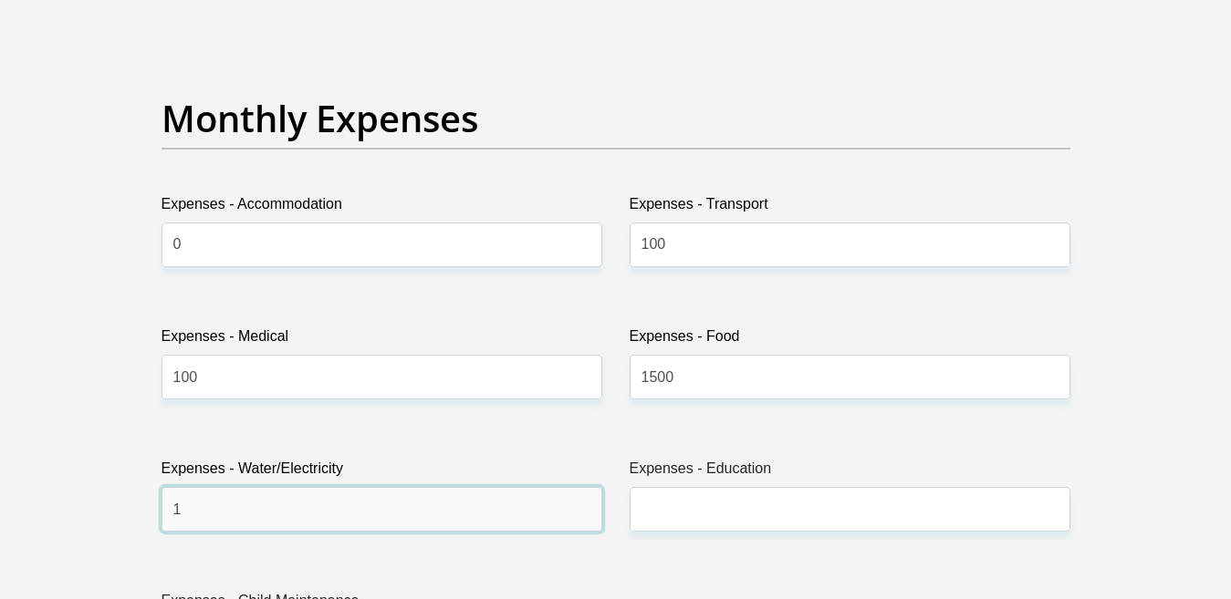
type input "1200"
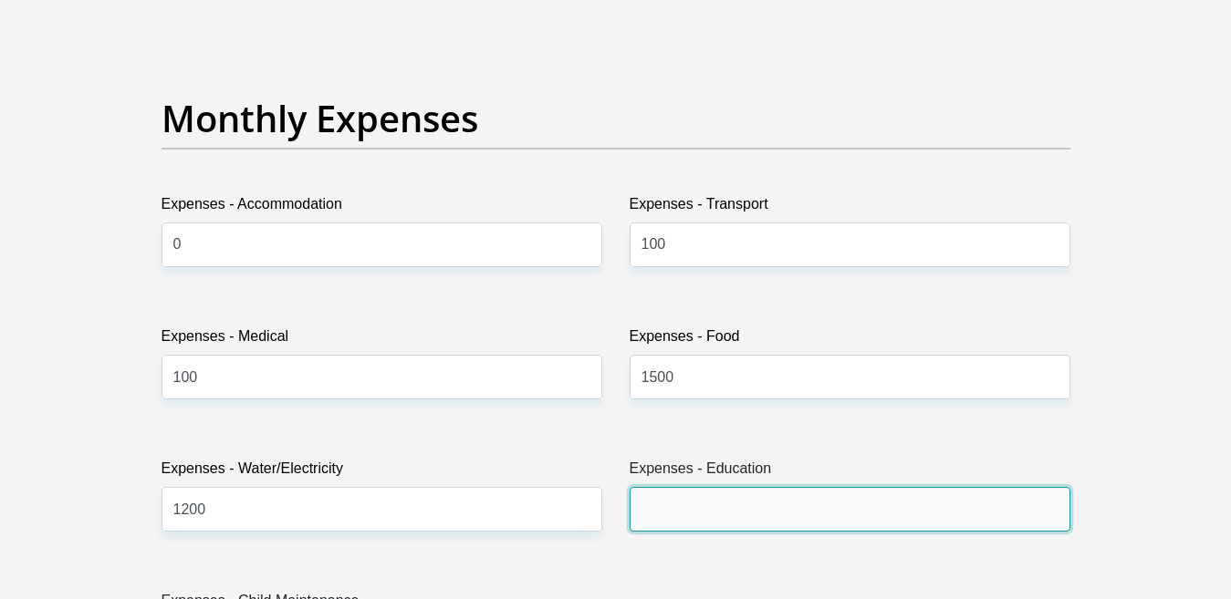
click at [662, 521] on input "Expenses - Education" at bounding box center [850, 509] width 441 height 45
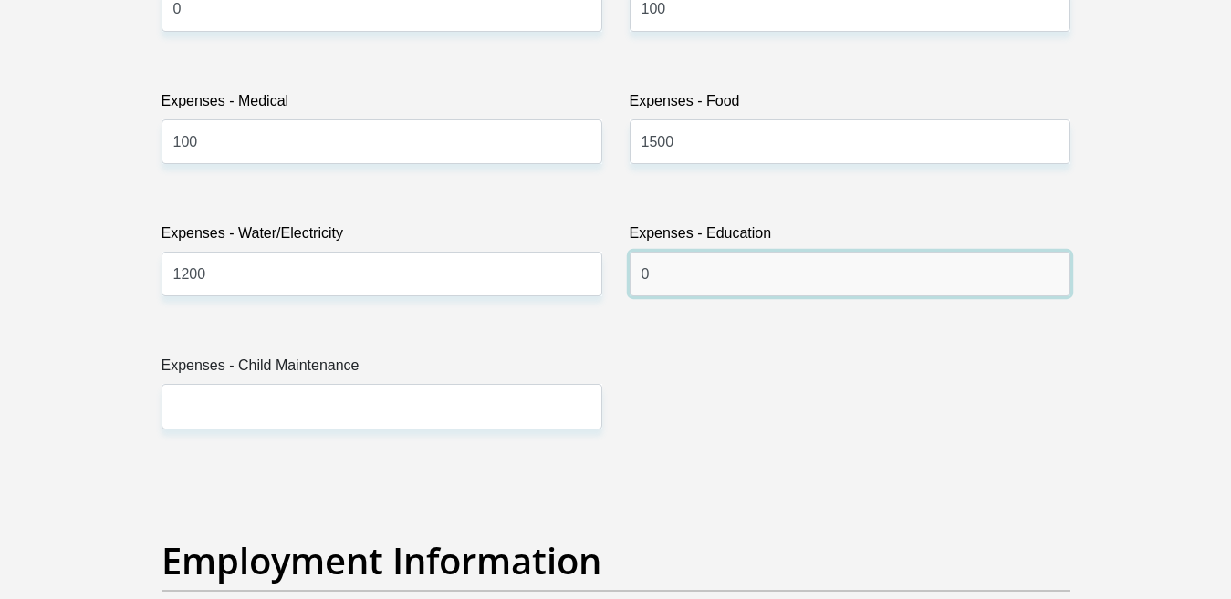
scroll to position [2829, 0]
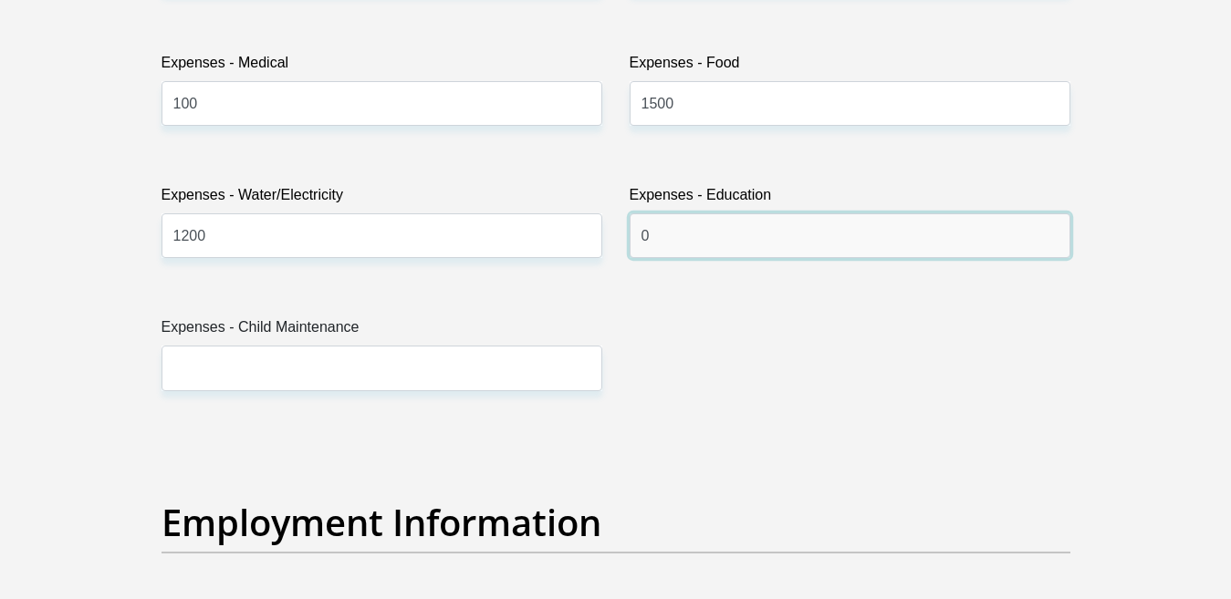
type input "0"
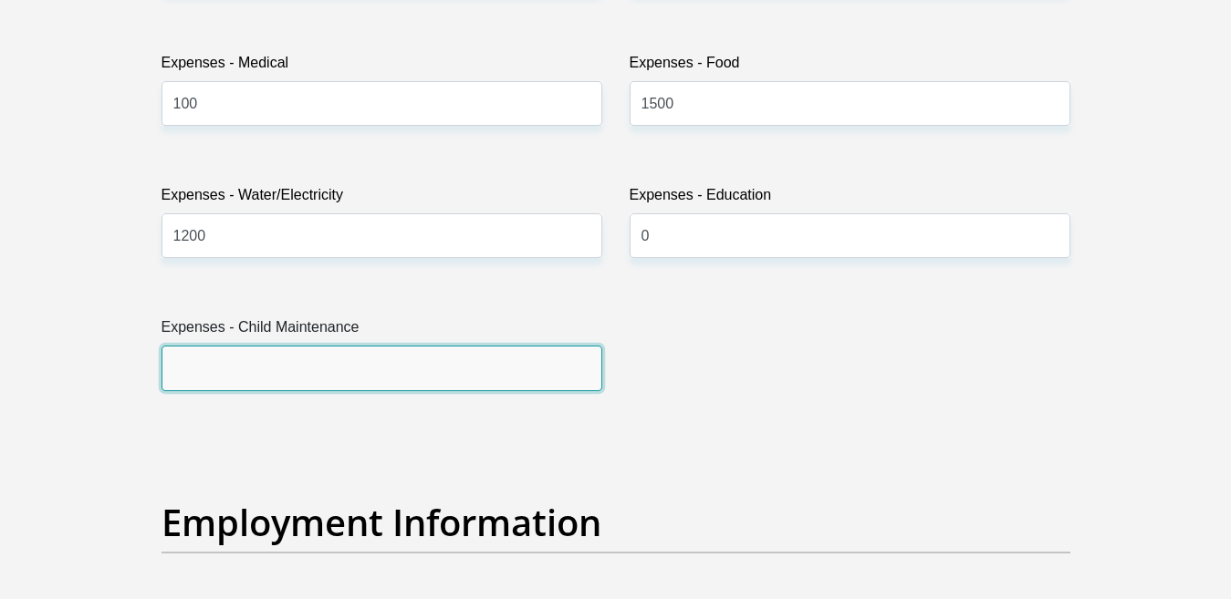
click at [183, 372] on input "Expenses - Child Maintenance" at bounding box center [382, 368] width 441 height 45
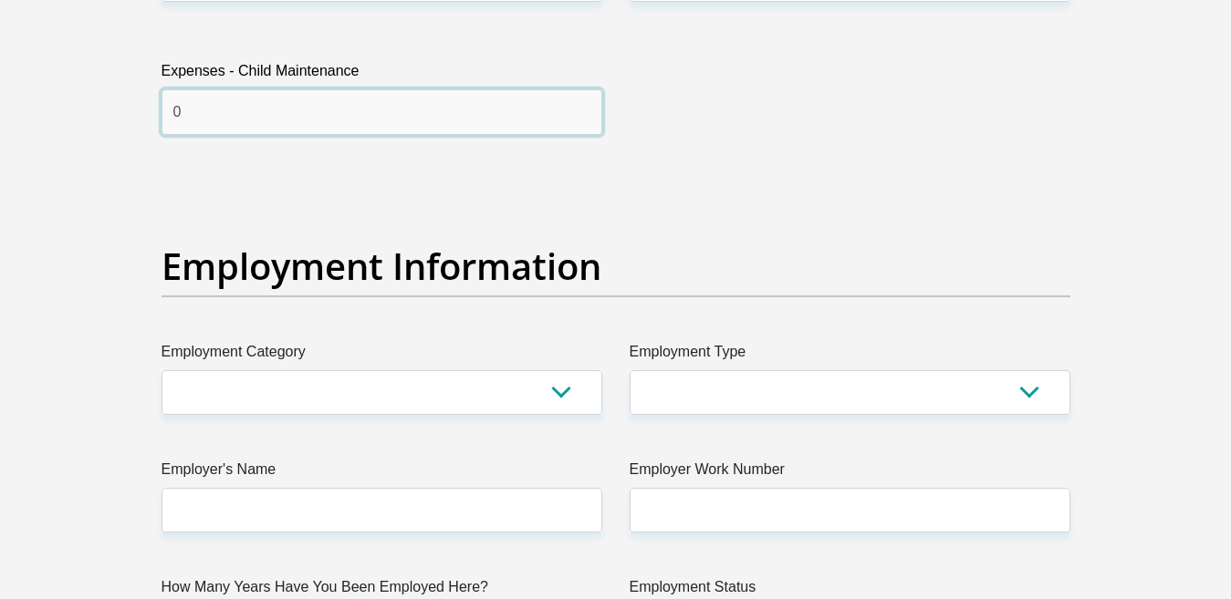
scroll to position [3102, 0]
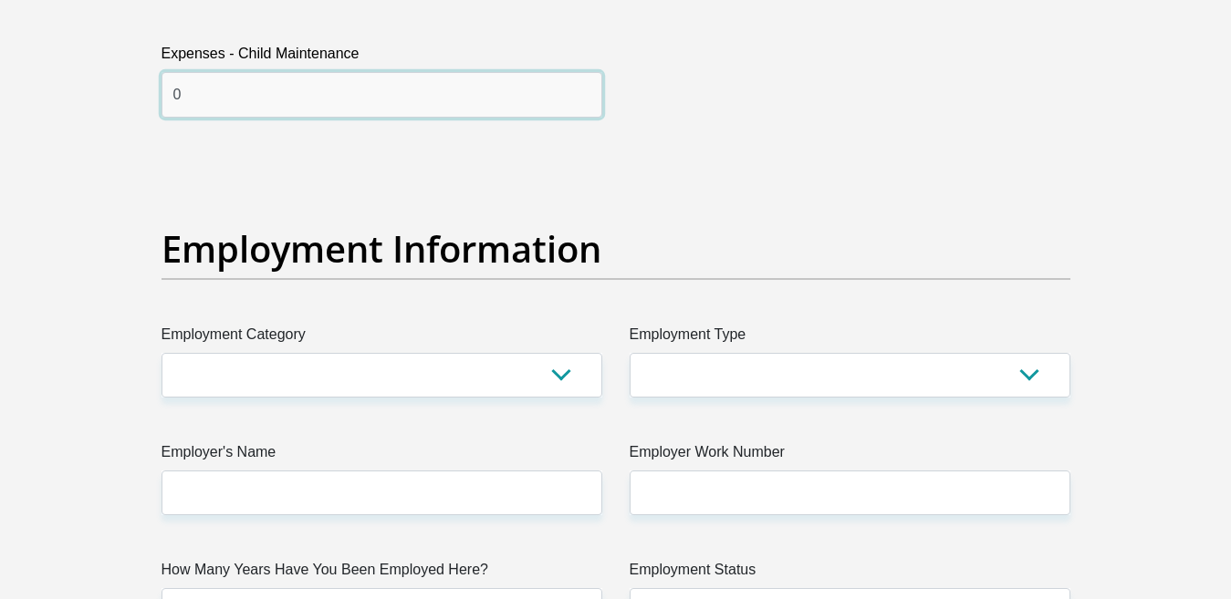
type input "0"
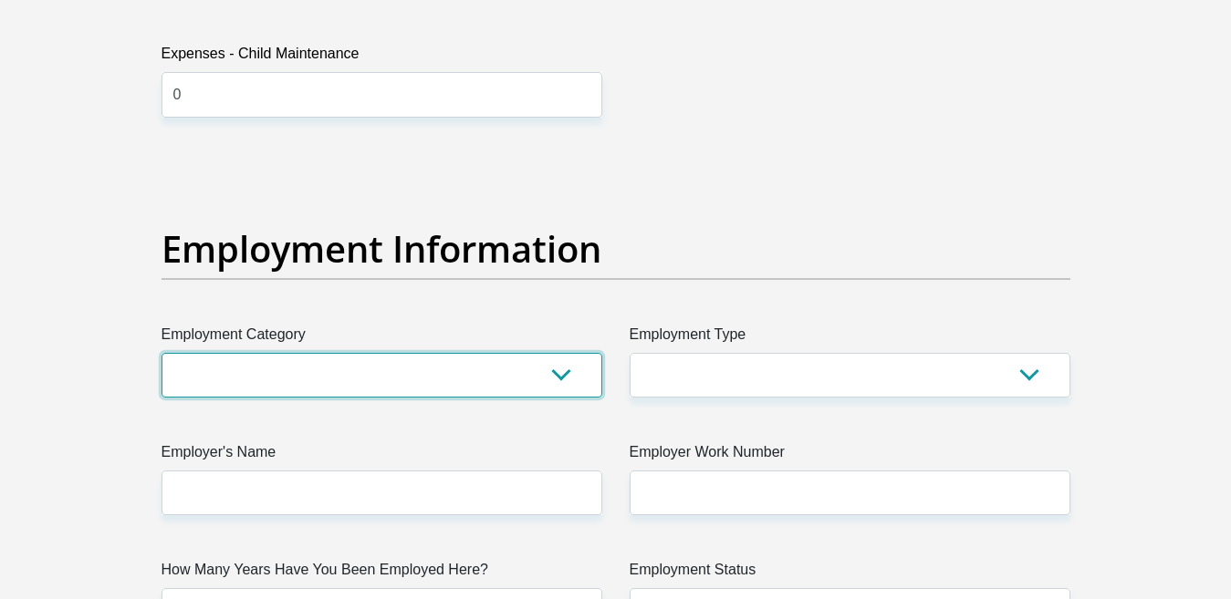
click at [560, 375] on select "AGRICULTURE ALCOHOL & TOBACCO CONSTRUCTION MATERIALS METALLURGY EQUIPMENT FOR R…" at bounding box center [382, 375] width 441 height 45
click at [162, 353] on select "AGRICULTURE ALCOHOL & TOBACCO CONSTRUCTION MATERIALS METALLURGY EQUIPMENT FOR R…" at bounding box center [382, 375] width 441 height 45
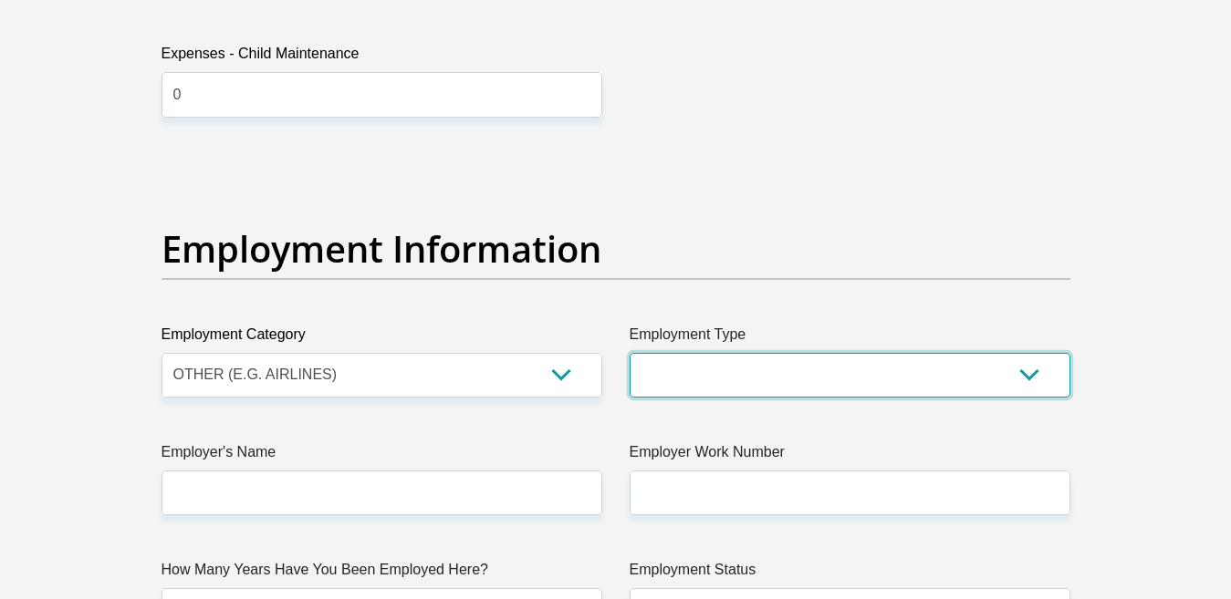
click at [1037, 372] on select "College/Lecturer Craft Seller Creative Driver Executive Farmer Forces - Non Com…" at bounding box center [850, 375] width 441 height 45
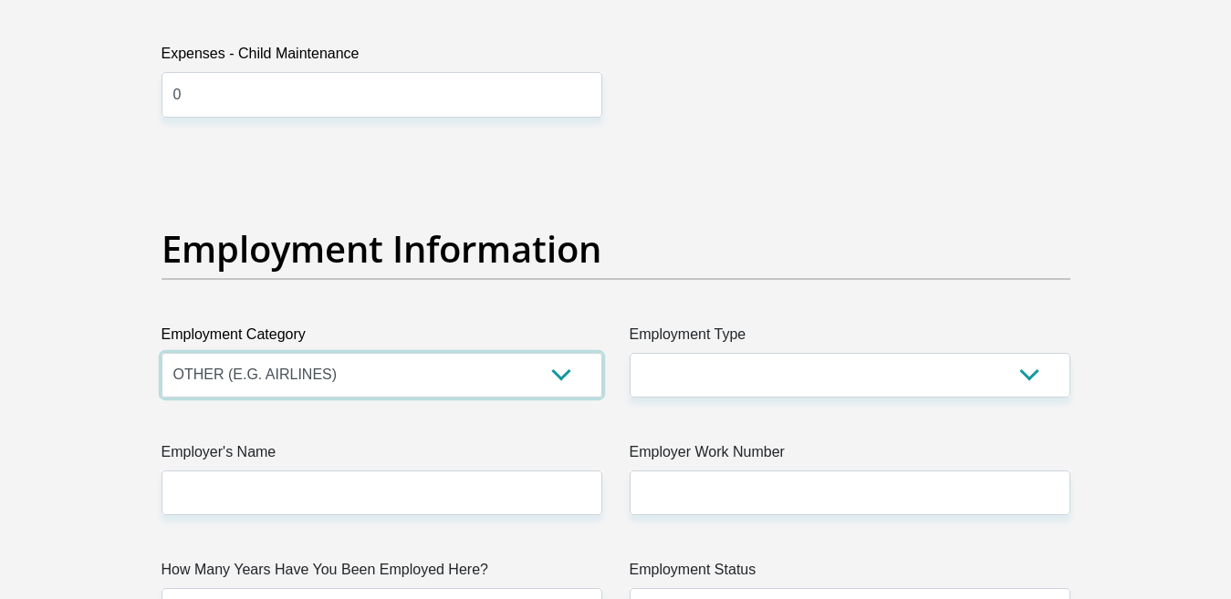
click at [561, 374] on select "AGRICULTURE ALCOHOL & TOBACCO CONSTRUCTION MATERIALS METALLURGY EQUIPMENT FOR R…" at bounding box center [382, 375] width 441 height 45
select select "2"
click at [162, 353] on select "AGRICULTURE ALCOHOL & TOBACCO CONSTRUCTION MATERIALS METALLURGY EQUIPMENT FOR R…" at bounding box center [382, 375] width 441 height 45
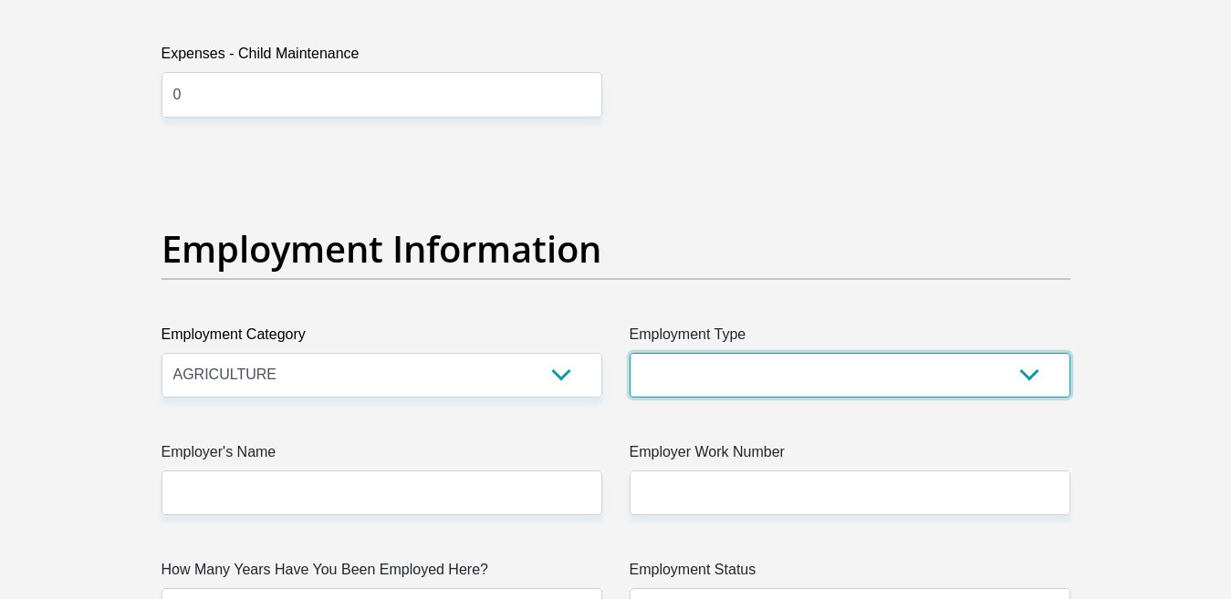
click at [1035, 375] on select "College/Lecturer Craft Seller Creative Driver Executive Farmer Forces - Non Com…" at bounding box center [850, 375] width 441 height 45
select select "Office Staff/Clerk"
click at [630, 353] on select "College/Lecturer Craft Seller Creative Driver Executive Farmer Forces - Non Com…" at bounding box center [850, 375] width 441 height 45
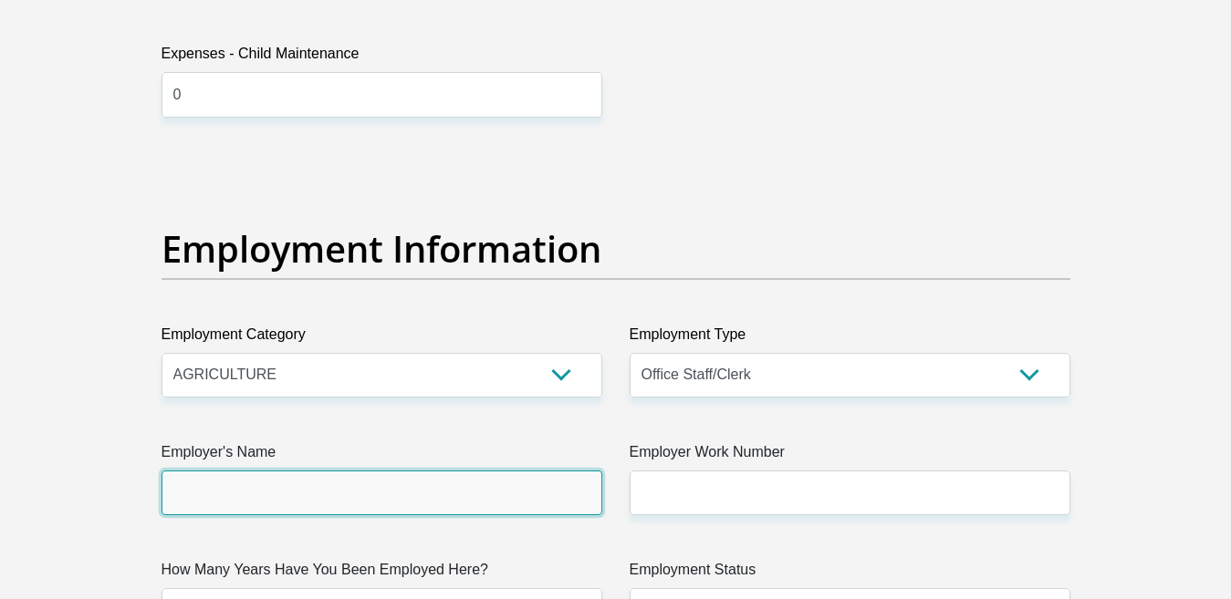
click at [185, 495] on input "Employer's Name" at bounding box center [382, 493] width 441 height 45
type input "NkomaziMunicipality"
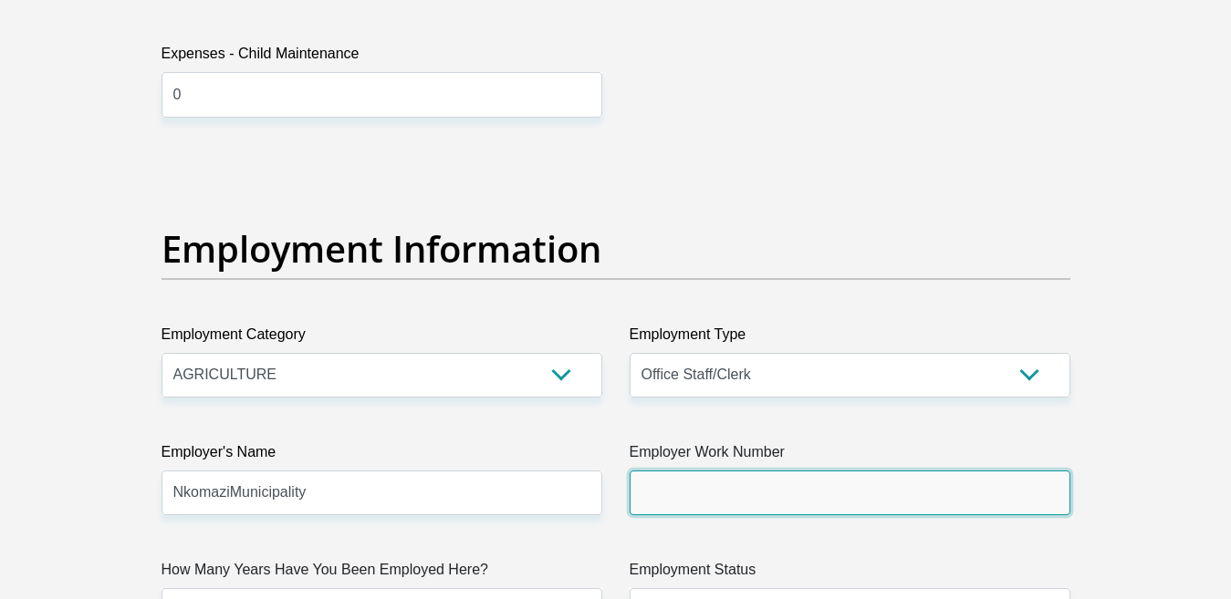
click at [687, 485] on input "Employer Work Number" at bounding box center [850, 493] width 441 height 45
type input "0137900245"
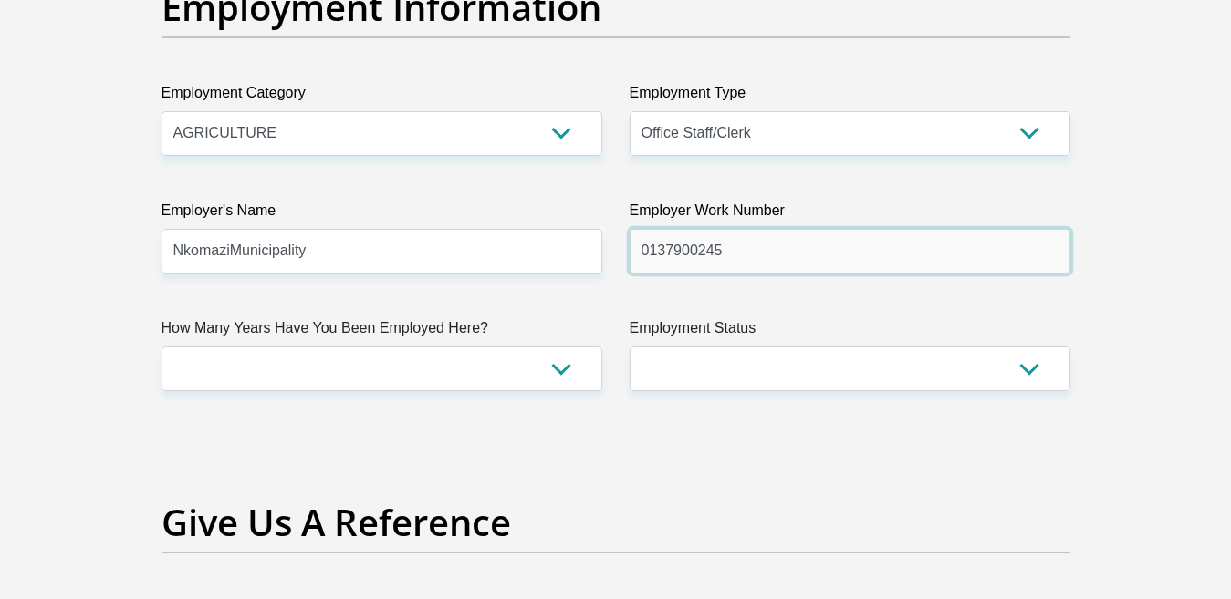
scroll to position [3376, 0]
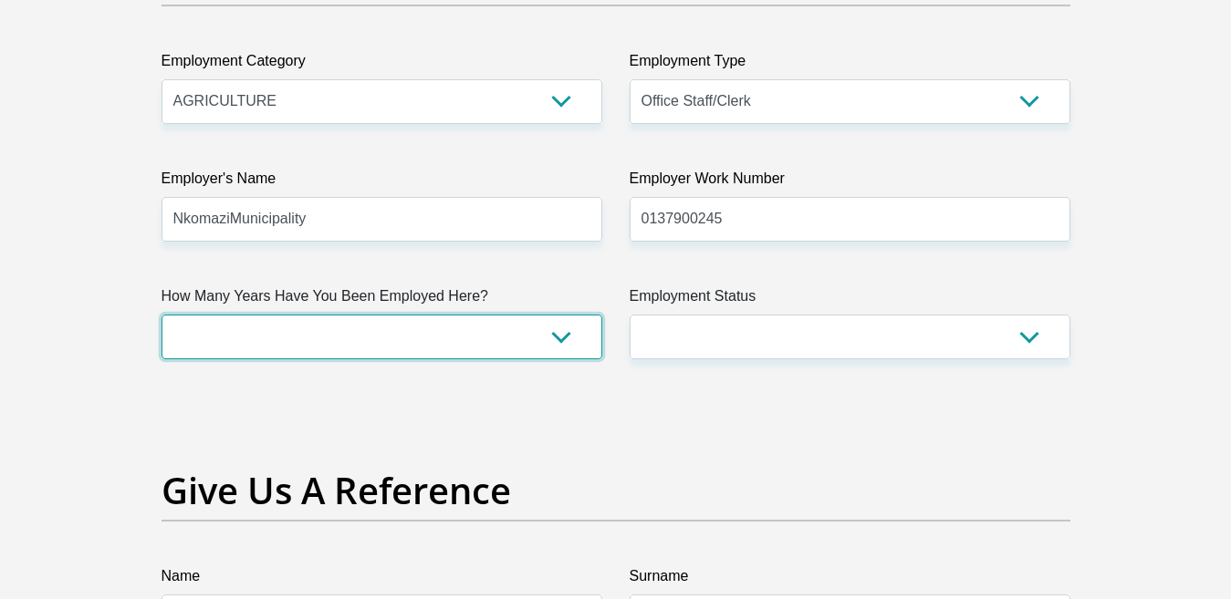
click at [567, 343] on select "less than 1 year 1-3 years 3-5 years 5+ years" at bounding box center [382, 337] width 441 height 45
select select "60"
click at [162, 315] on select "less than 1 year 1-3 years 3-5 years 5+ years" at bounding box center [382, 337] width 441 height 45
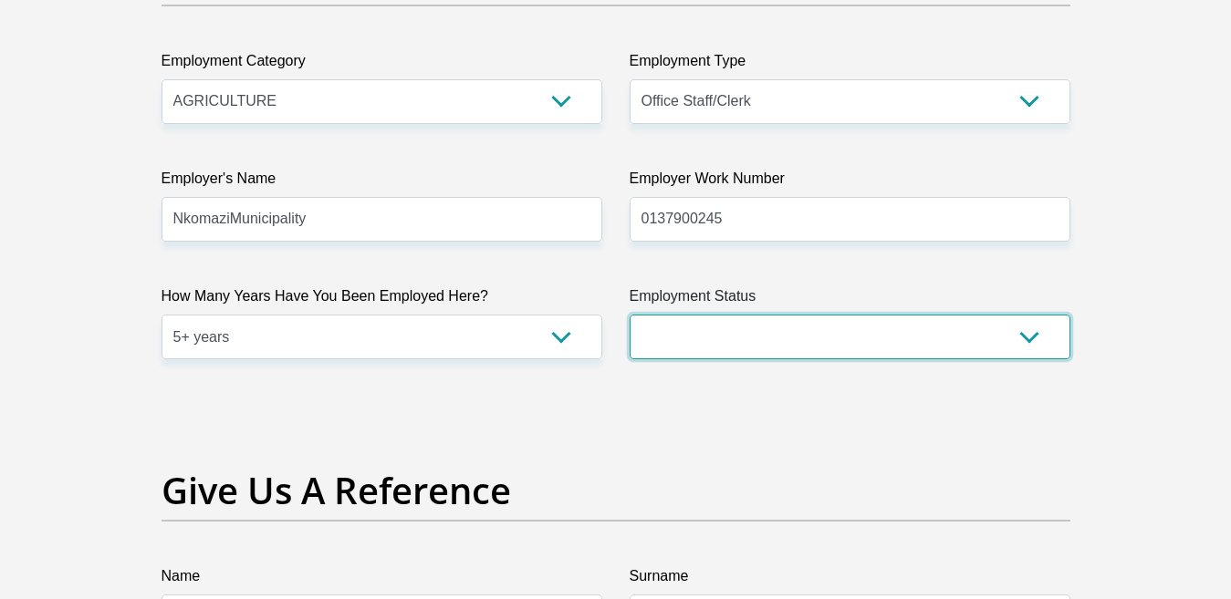
click at [1021, 339] on select "Permanent/Full-time Part-time/Casual Contract Worker Self-Employed Housewife Re…" at bounding box center [850, 337] width 441 height 45
select select "1"
click at [630, 315] on select "Permanent/Full-time Part-time/Casual Contract Worker Self-Employed Housewife Re…" at bounding box center [850, 337] width 441 height 45
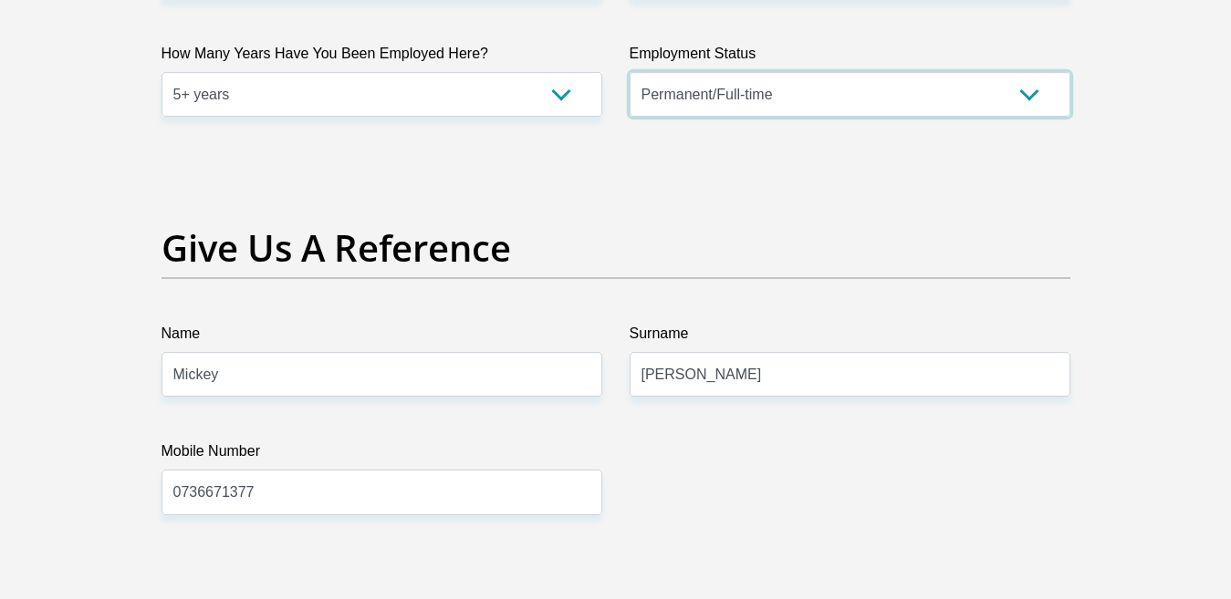
scroll to position [3650, 0]
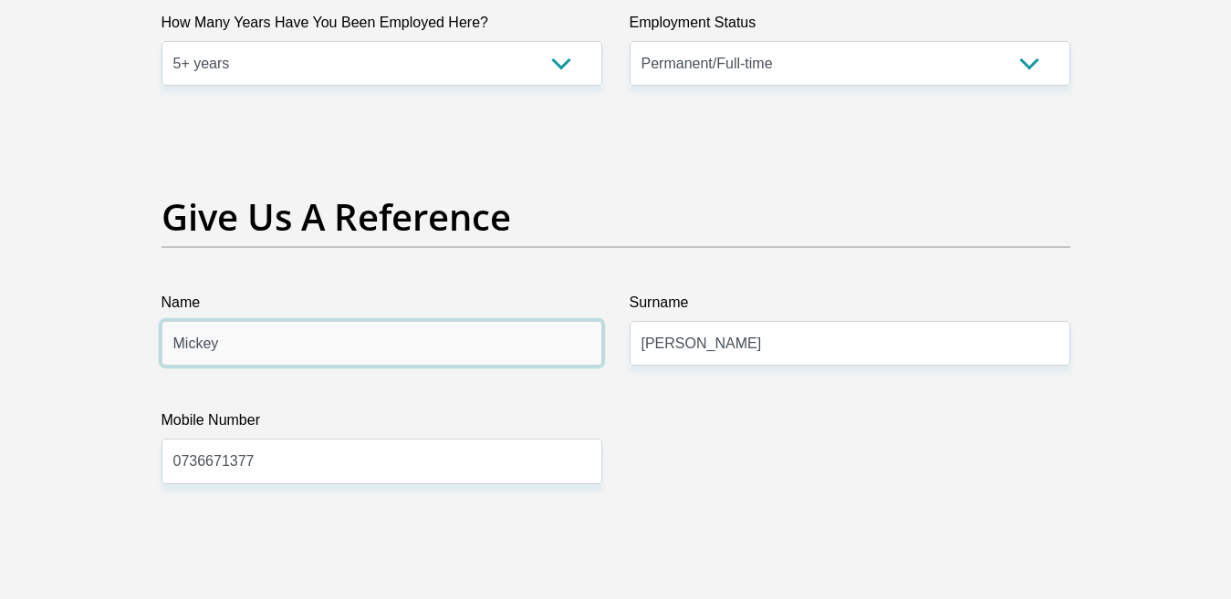
click at [260, 337] on input "Mickey" at bounding box center [382, 343] width 441 height 45
type input "M"
type input "Adel"
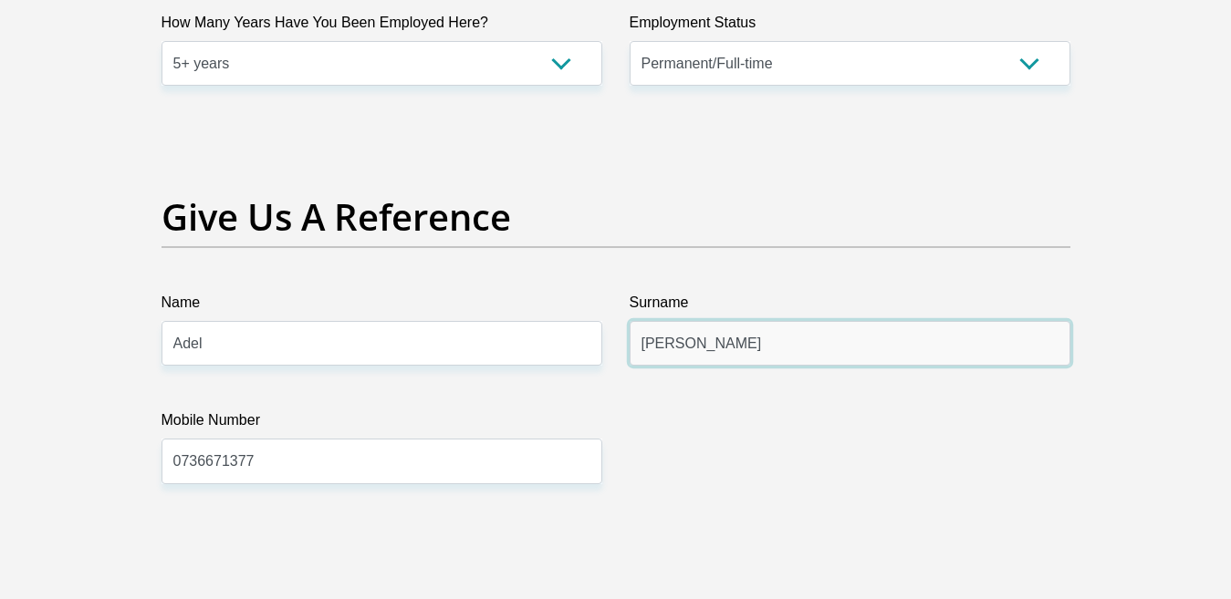
type input "Van Wyk"
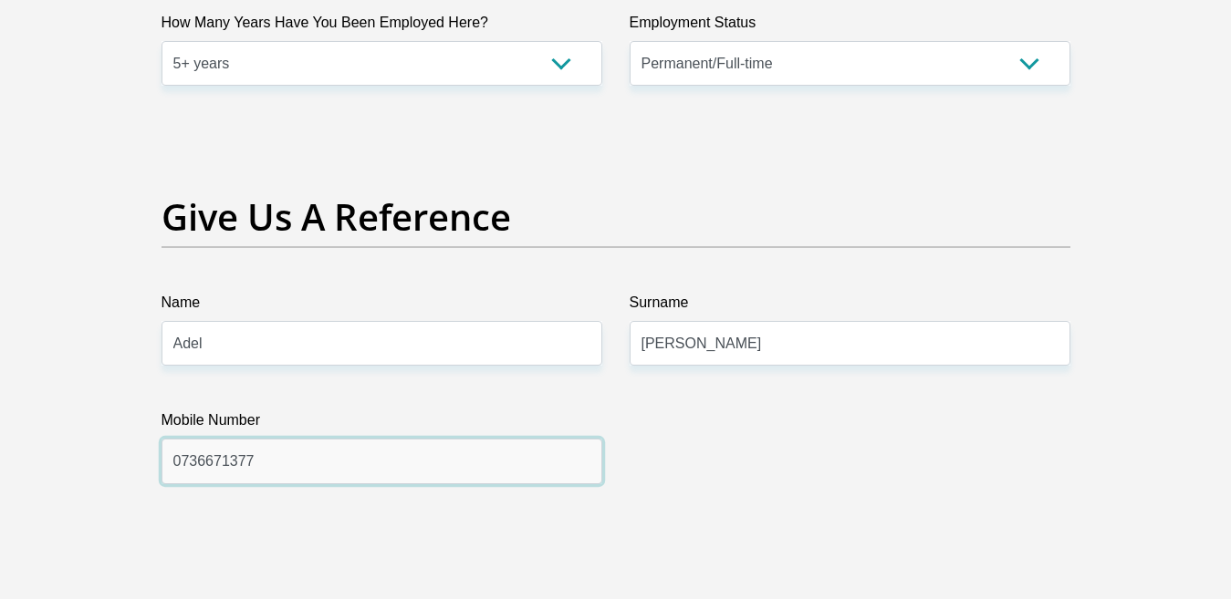
click at [266, 456] on input "0736671377" at bounding box center [382, 461] width 441 height 45
type input "0"
click at [257, 458] on input "082" at bounding box center [382, 461] width 441 height 45
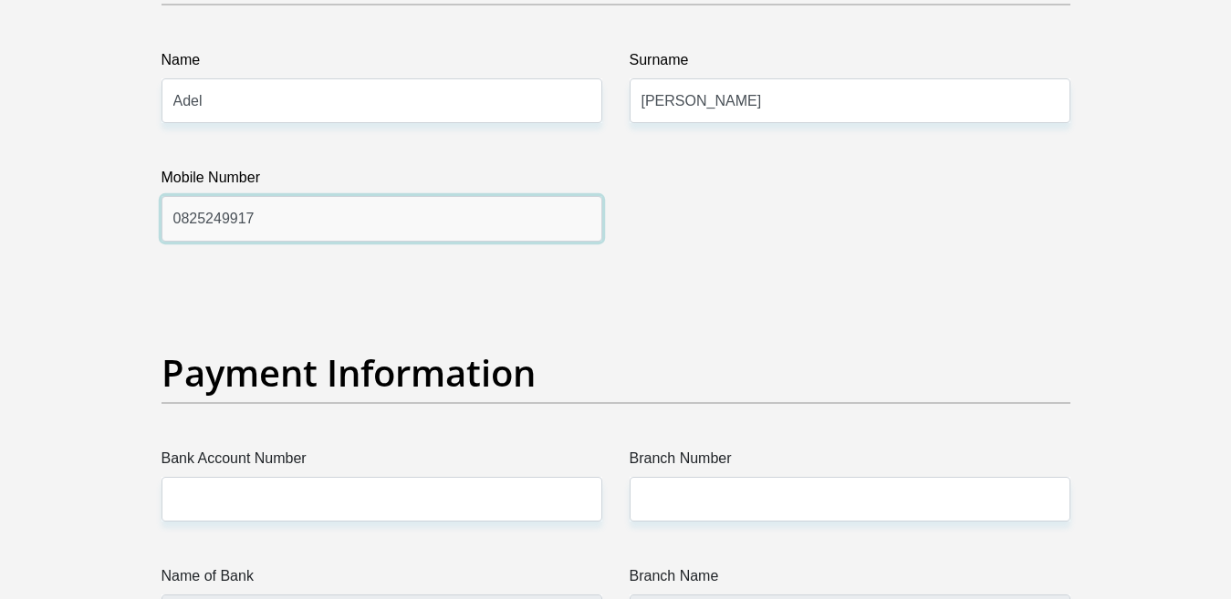
scroll to position [3923, 0]
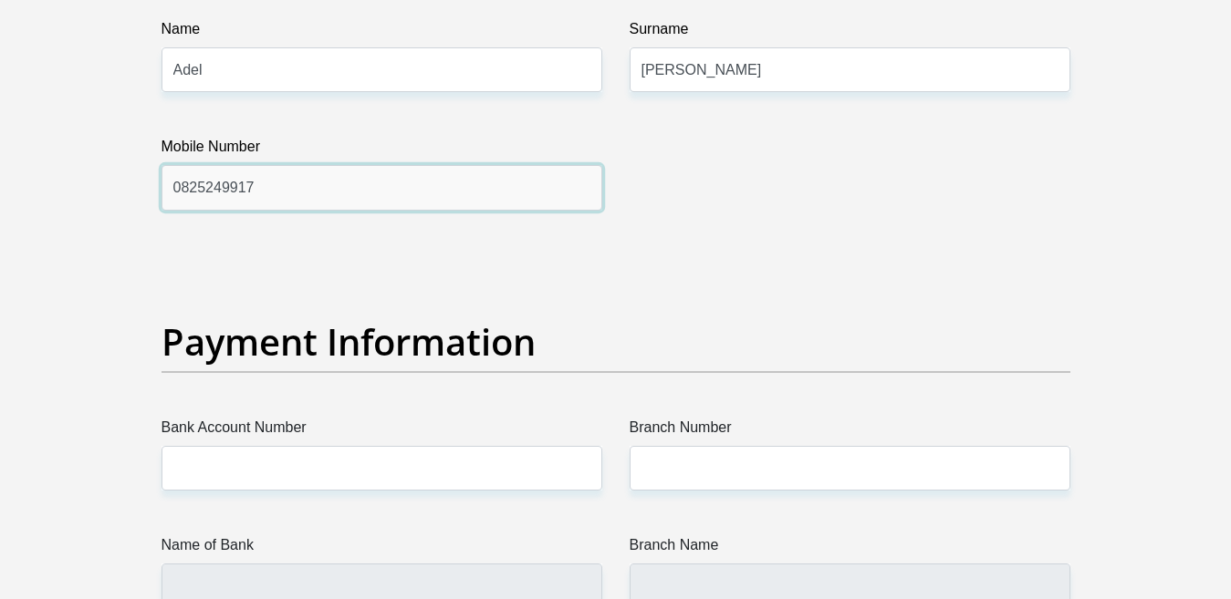
type input "0825249917"
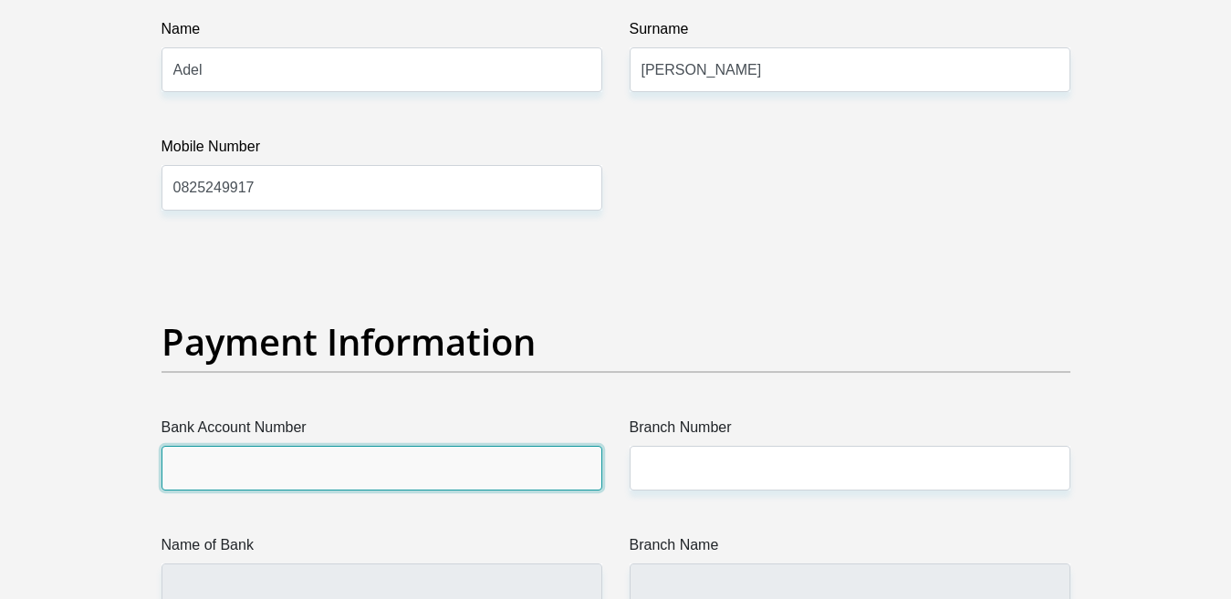
click at [187, 451] on input "Bank Account Number" at bounding box center [382, 468] width 441 height 45
type input "1512119871"
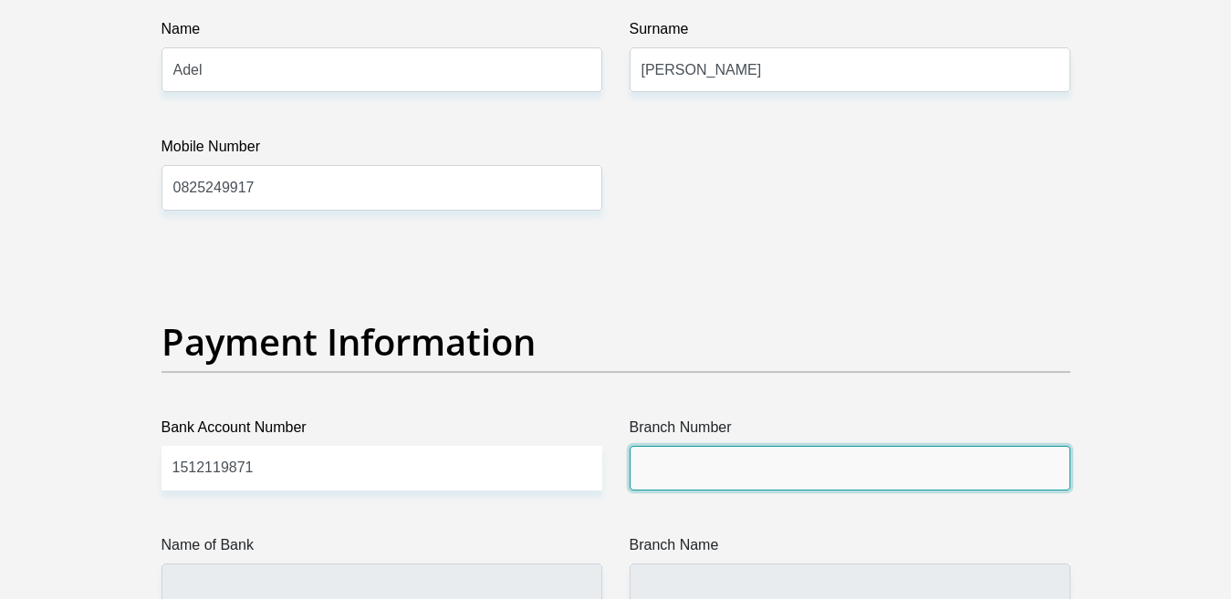
click at [659, 466] on input "Branch Number" at bounding box center [850, 468] width 441 height 45
type input "470010"
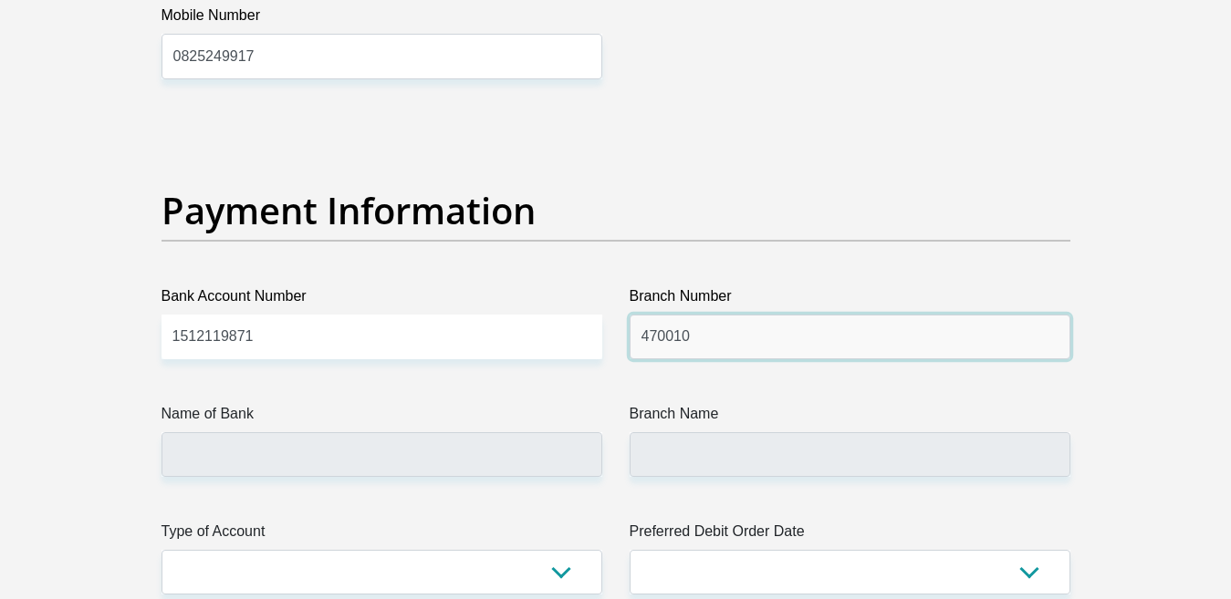
scroll to position [4106, 0]
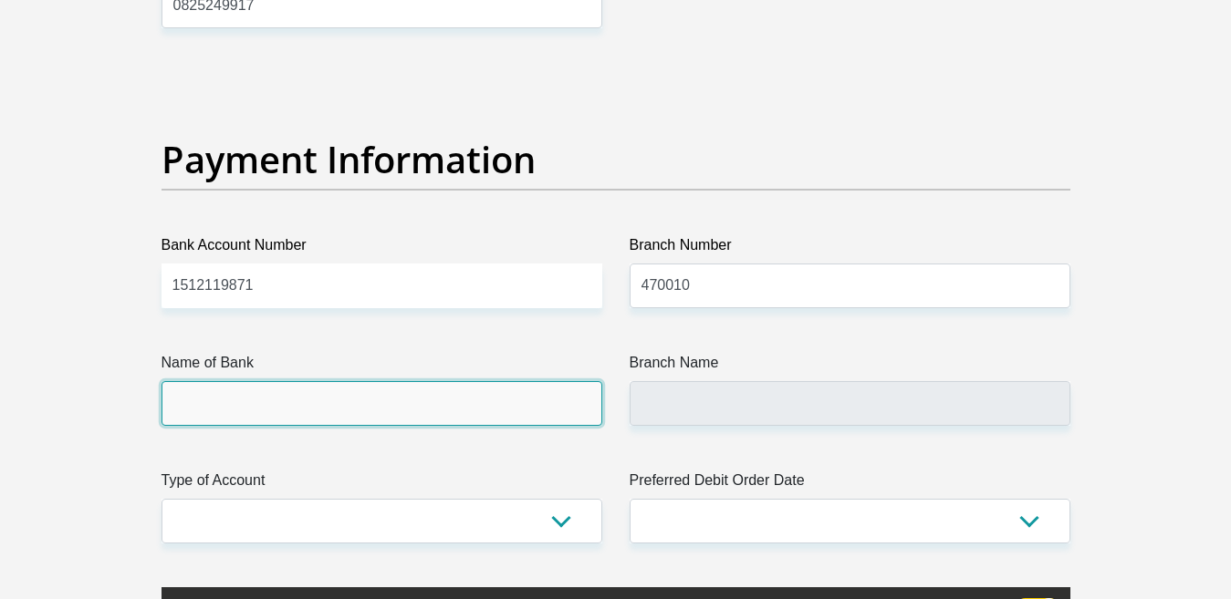
click at [222, 413] on input "Name of Bank" at bounding box center [382, 403] width 441 height 45
click at [184, 392] on input "Name of Bank" at bounding box center [382, 403] width 441 height 45
type input "CAPITEC BANK LIMITED"
type input "CAPITEC BANK CPC"
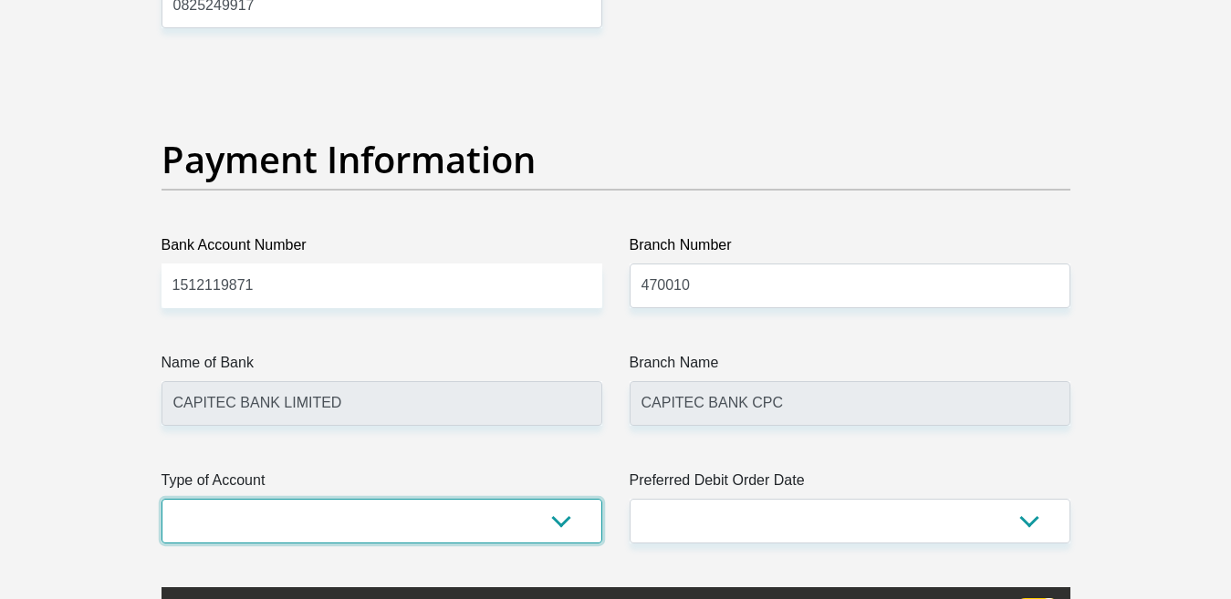
click at [565, 526] on select "Cheque Savings" at bounding box center [382, 521] width 441 height 45
select select "SAV"
click at [162, 499] on select "Cheque Savings" at bounding box center [382, 521] width 441 height 45
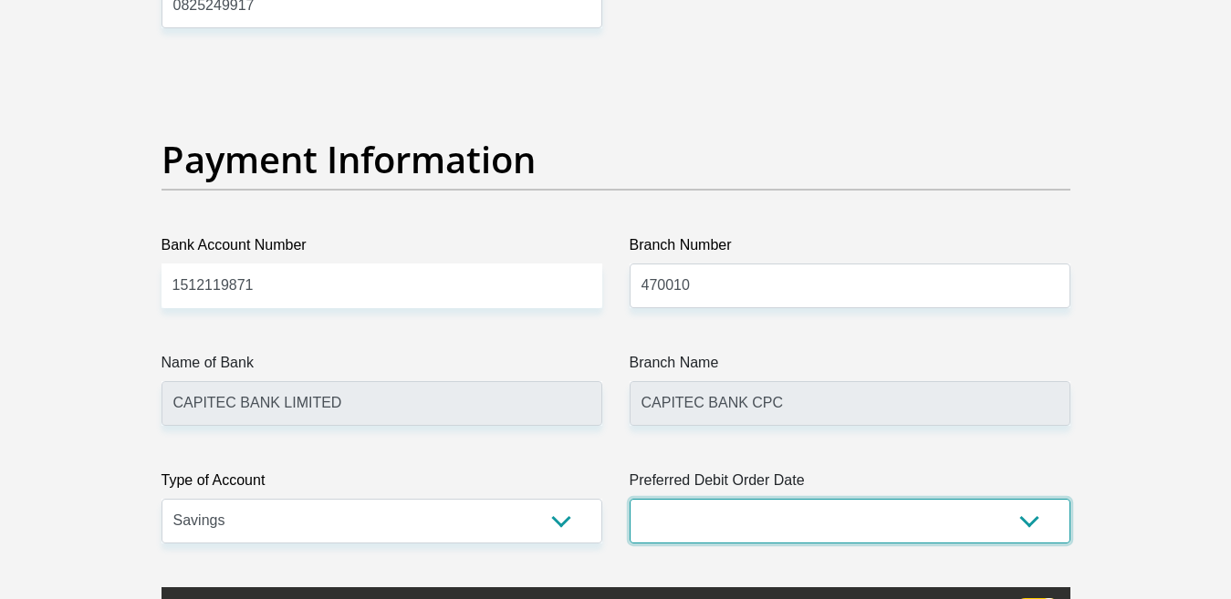
click at [1037, 520] on select "1st 2nd 3rd 4th 5th 7th 18th 19th 20th 21st 22nd 23rd 24th 25th 26th 27th 28th …" at bounding box center [850, 521] width 441 height 45
select select "25"
click at [630, 499] on select "1st 2nd 3rd 4th 5th 7th 18th 19th 20th 21st 22nd 23rd 24th 25th 26th 27th 28th …" at bounding box center [850, 521] width 441 height 45
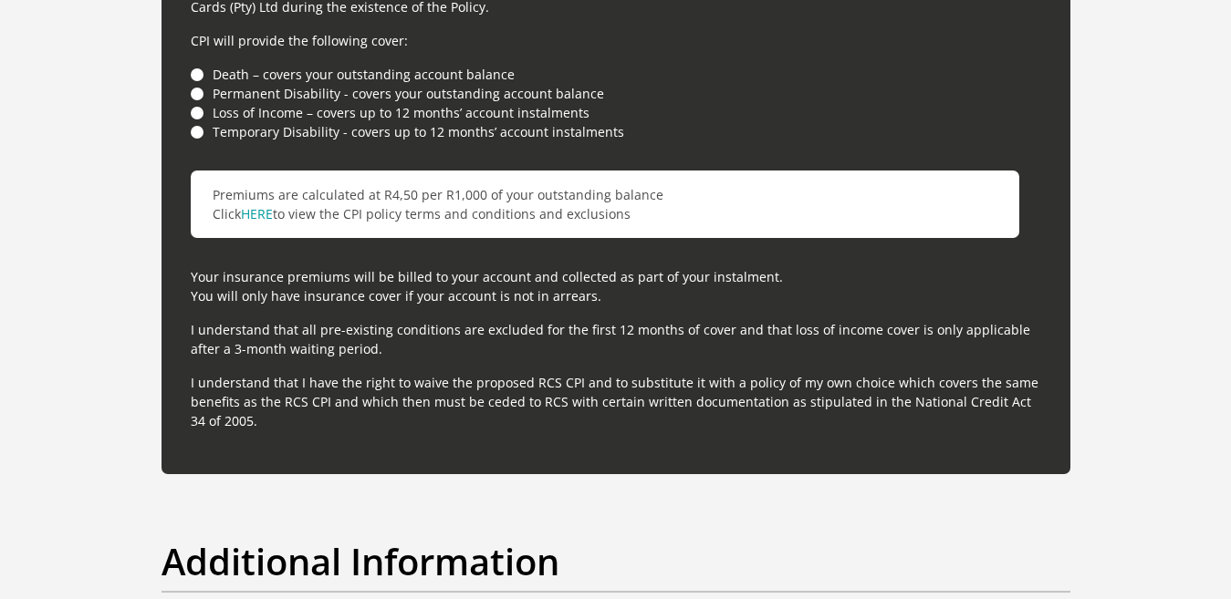
scroll to position [5201, 0]
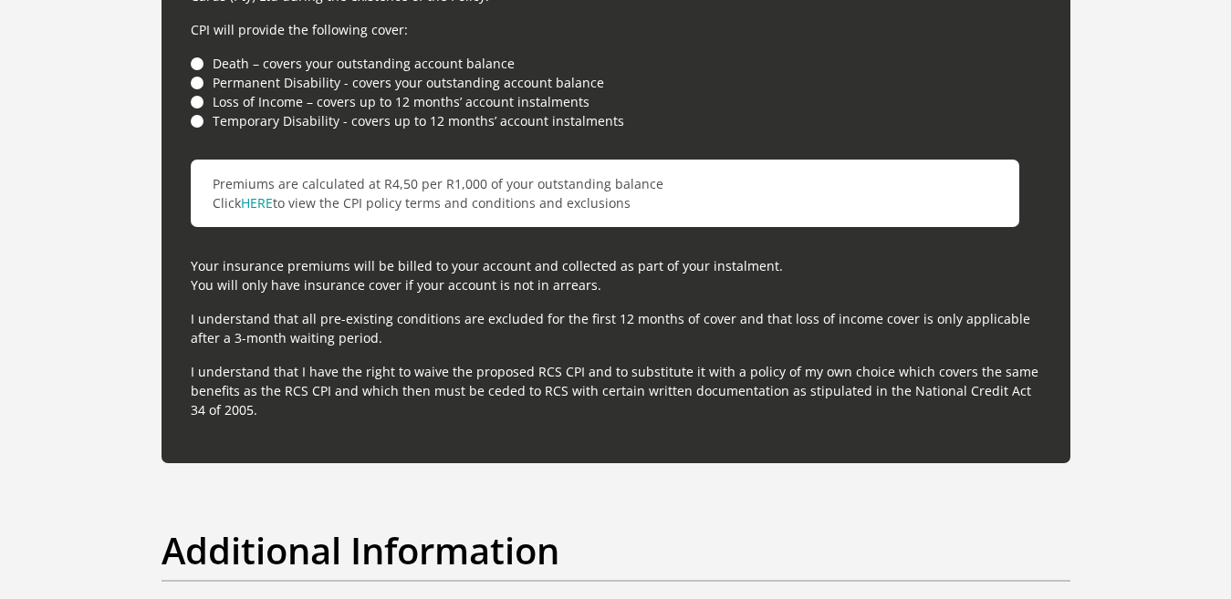
click at [198, 60] on li "Death – covers your outstanding account balance" at bounding box center [616, 63] width 850 height 19
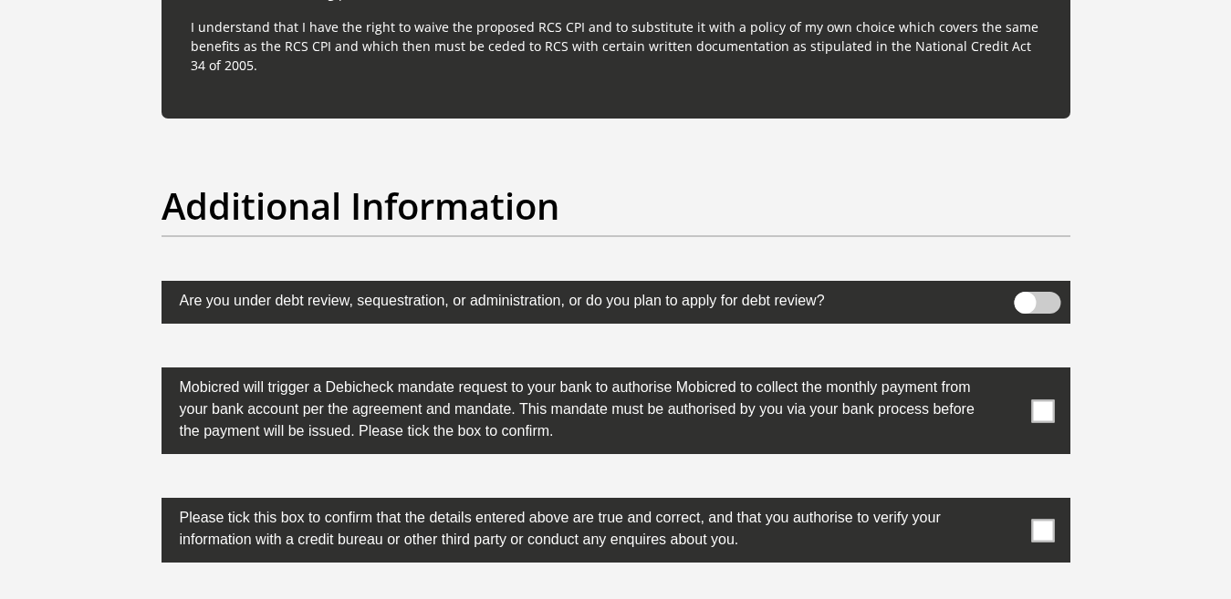
scroll to position [5566, 0]
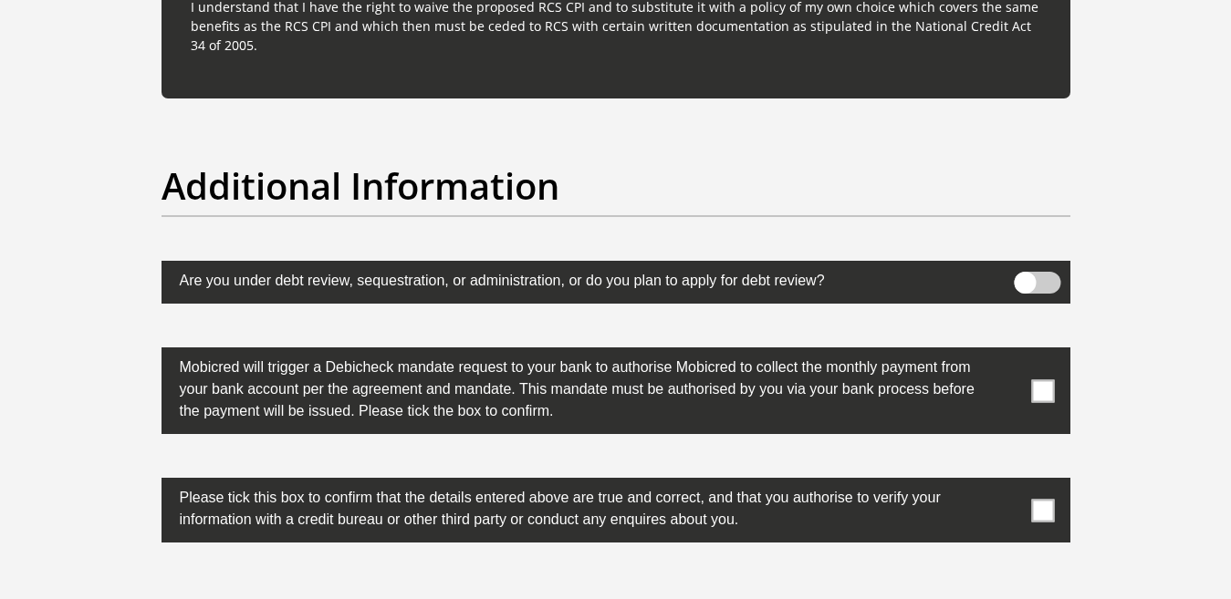
click at [1047, 392] on span at bounding box center [1042, 391] width 23 height 23
click at [1006, 352] on input "checkbox" at bounding box center [1006, 352] width 0 height 0
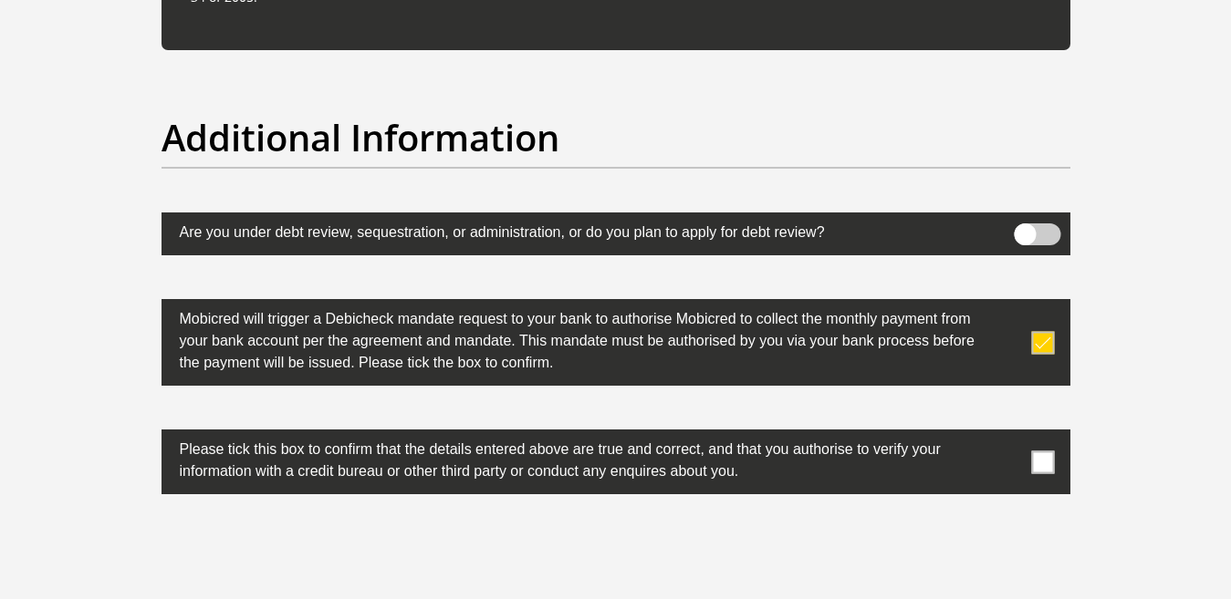
scroll to position [5657, 0]
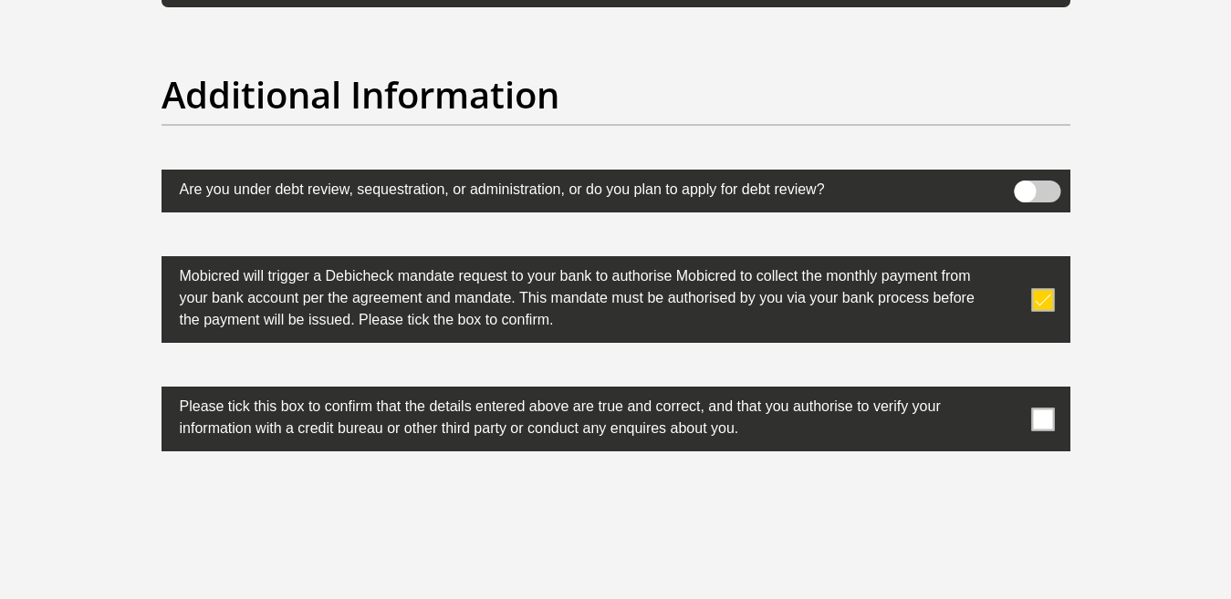
click at [1038, 408] on span at bounding box center [1042, 419] width 23 height 23
click at [1006, 391] on input "checkbox" at bounding box center [1006, 391] width 0 height 0
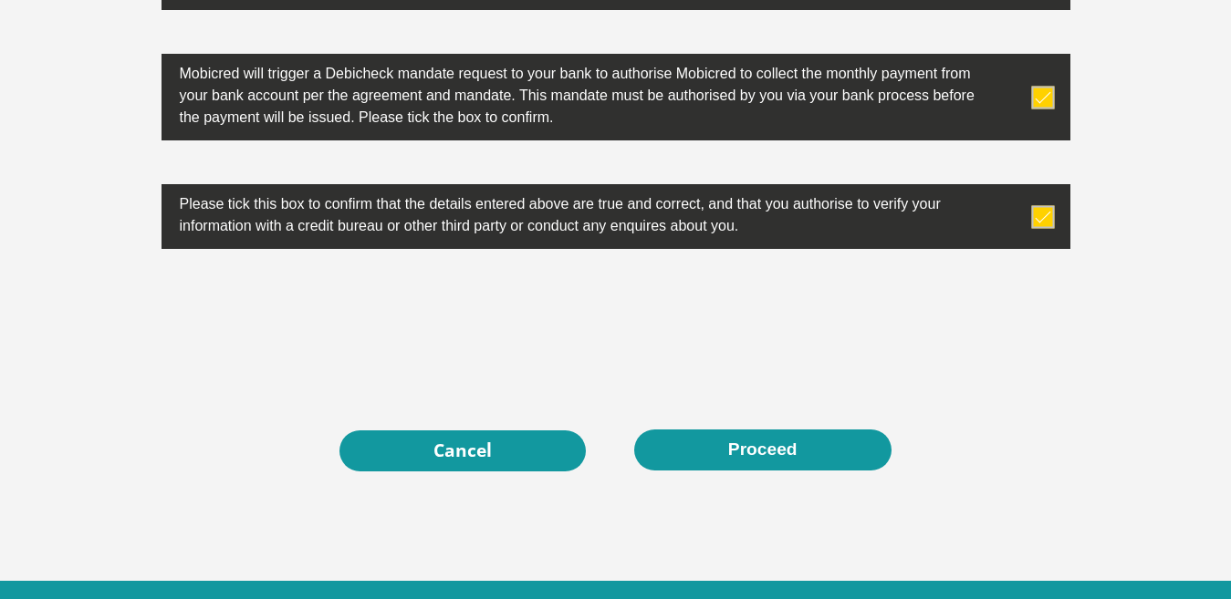
scroll to position [5931, 0]
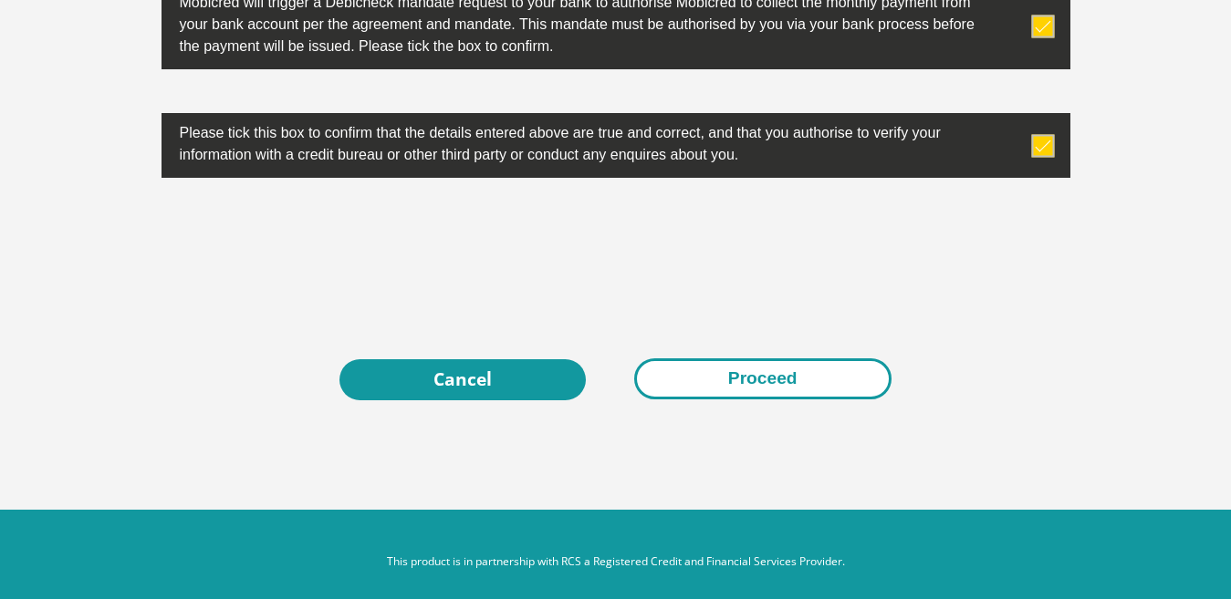
click at [684, 397] on button "Proceed" at bounding box center [762, 379] width 257 height 41
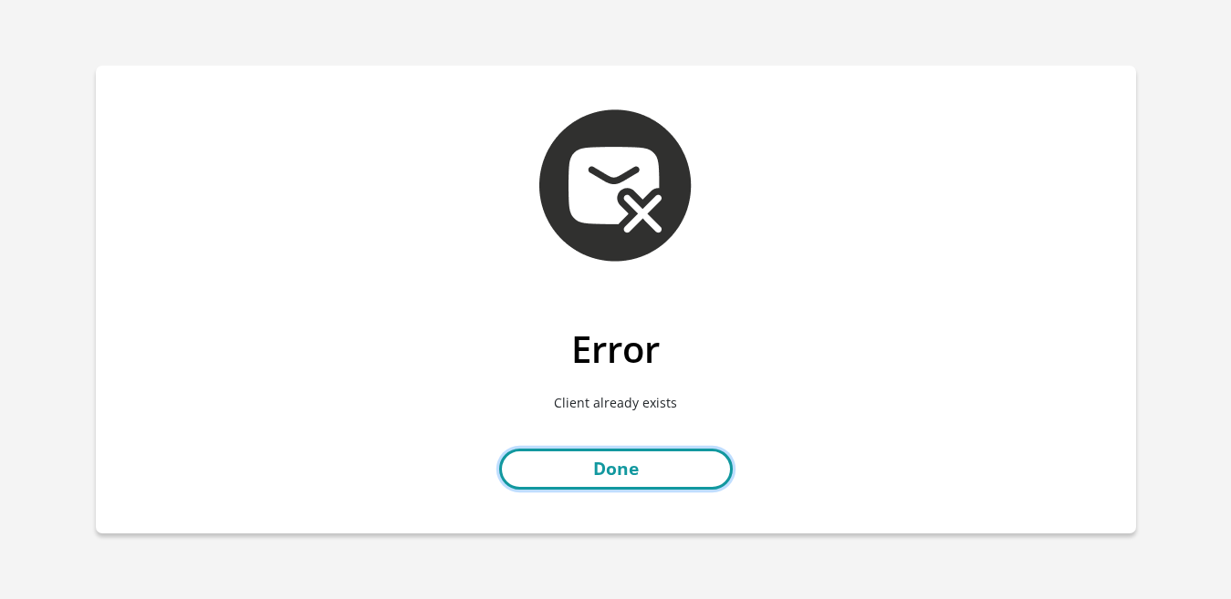
click at [628, 463] on link "Done" at bounding box center [616, 469] width 234 height 41
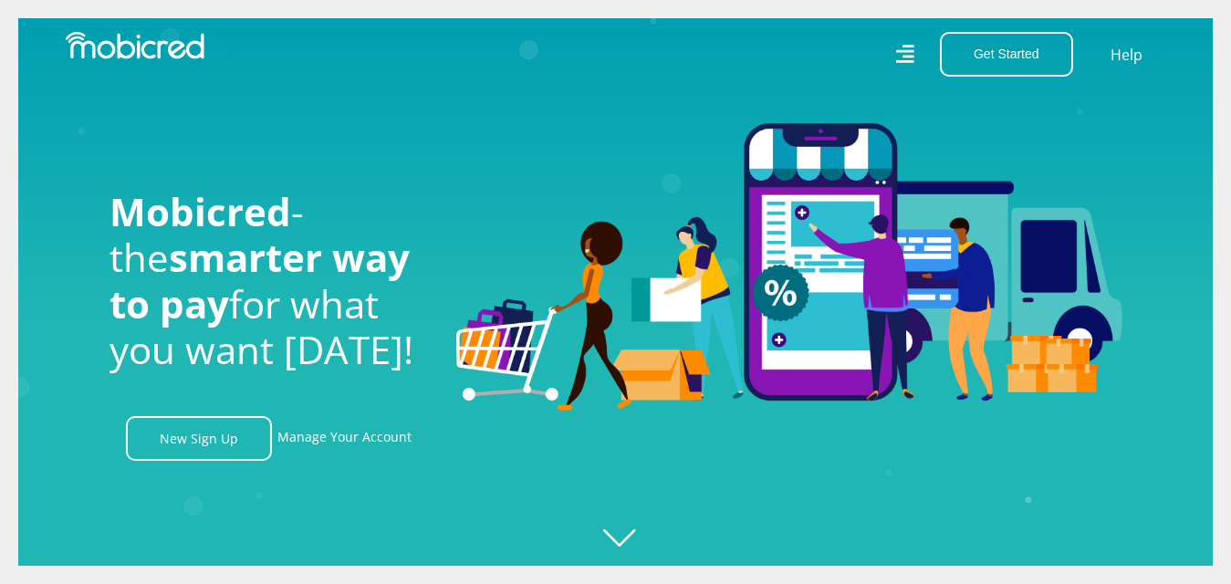
scroll to position [0, 4161]
click at [290, 442] on link "Manage Your Account" at bounding box center [344, 438] width 134 height 45
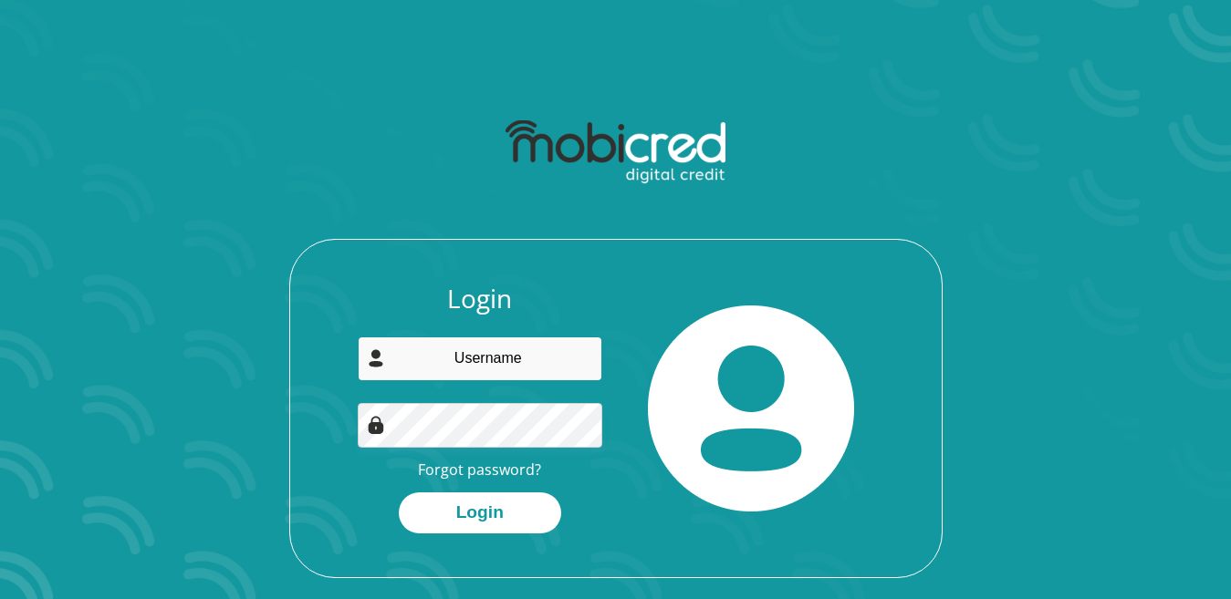
click at [430, 360] on input "email" at bounding box center [480, 359] width 245 height 45
type input "[EMAIL_ADDRESS][DOMAIN_NAME]"
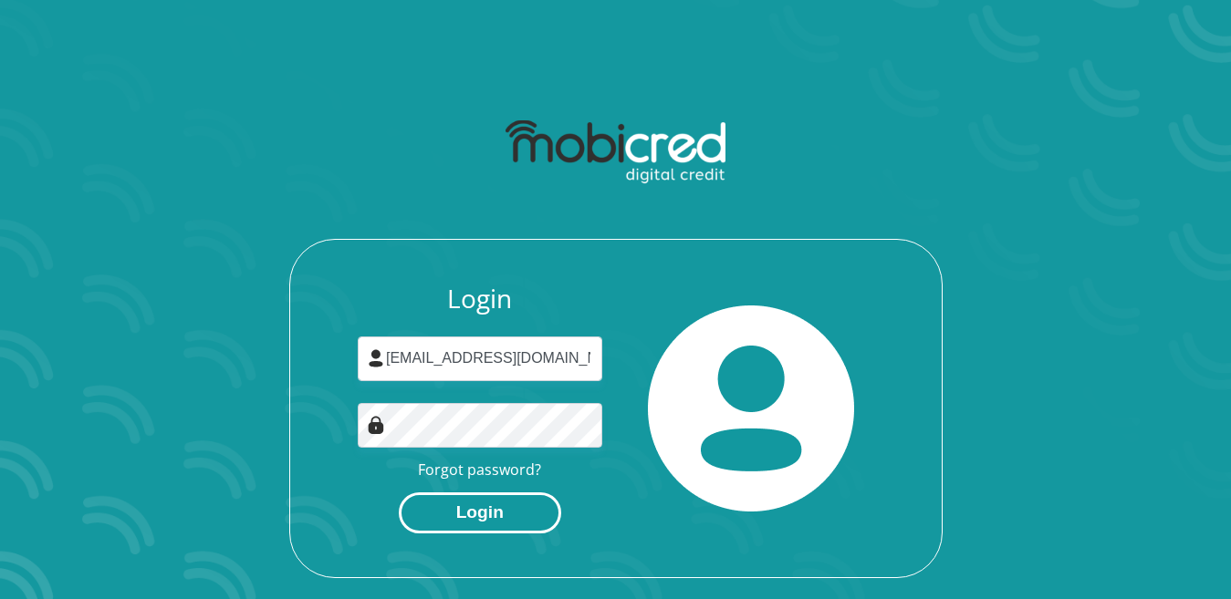
click at [474, 513] on button "Login" at bounding box center [480, 513] width 162 height 41
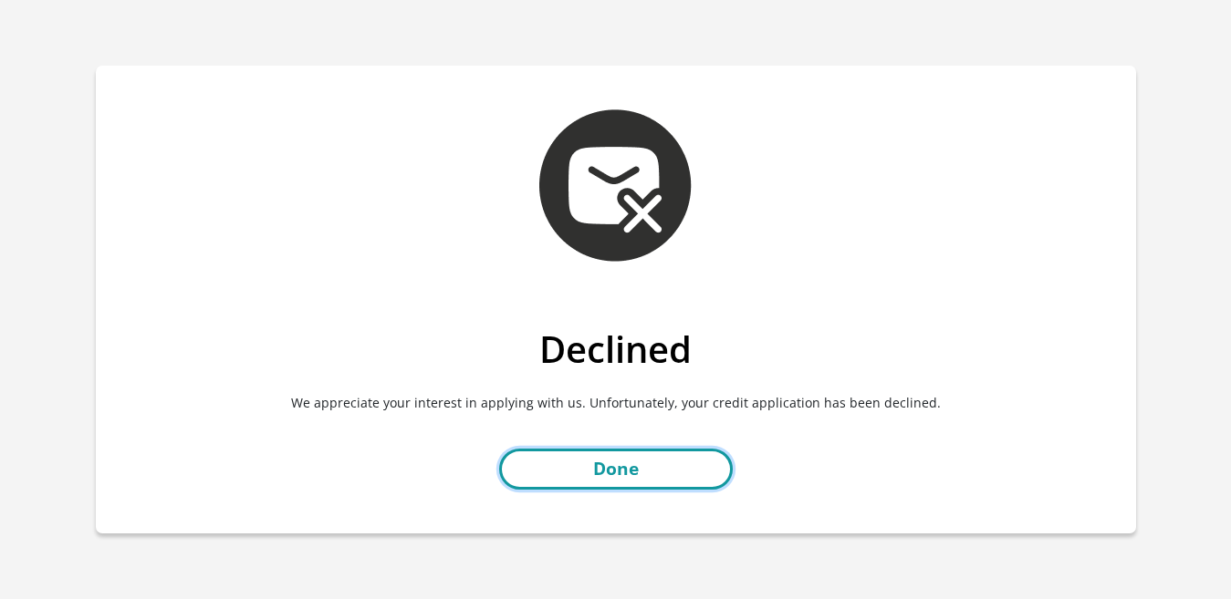
click at [600, 482] on link "Done" at bounding box center [616, 469] width 234 height 41
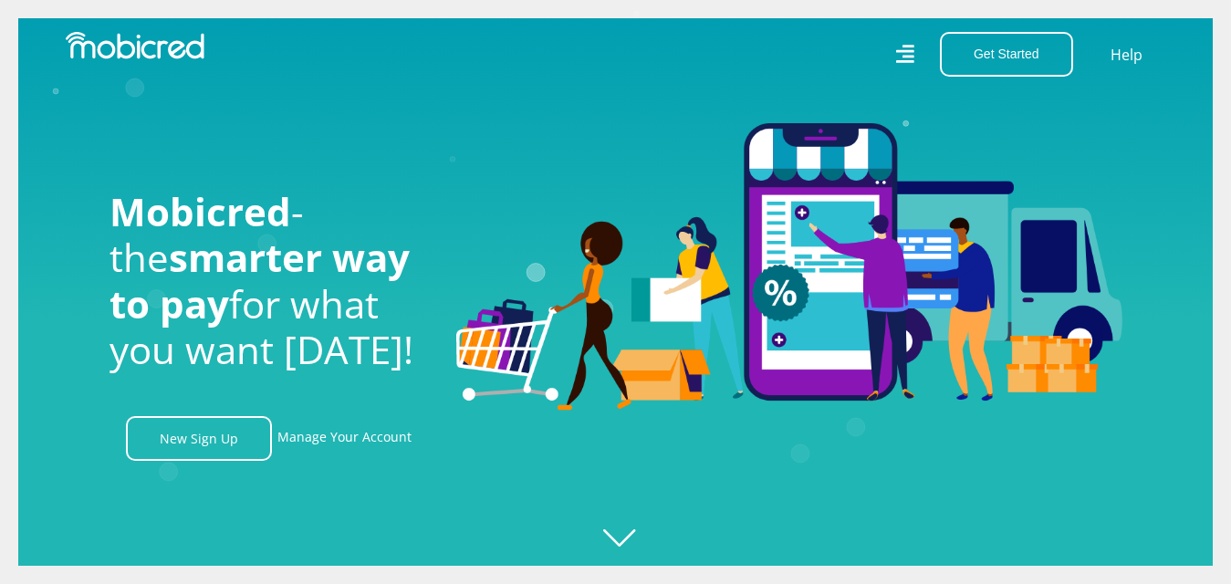
scroll to position [0, 1300]
